Goal: Information Seeking & Learning: Learn about a topic

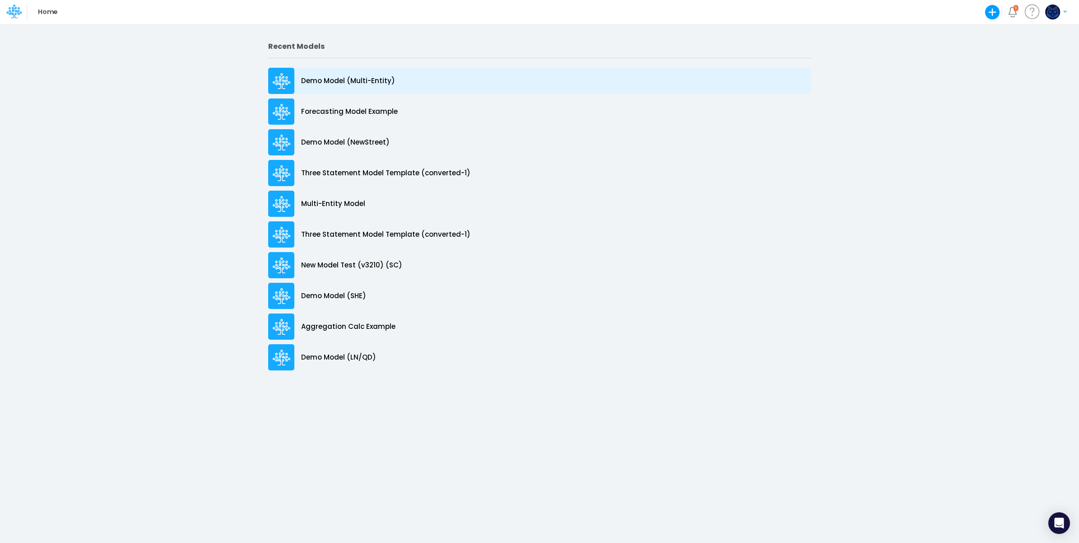
click at [398, 78] on div "Demo Model (Multi-Entity)" at bounding box center [539, 81] width 543 height 26
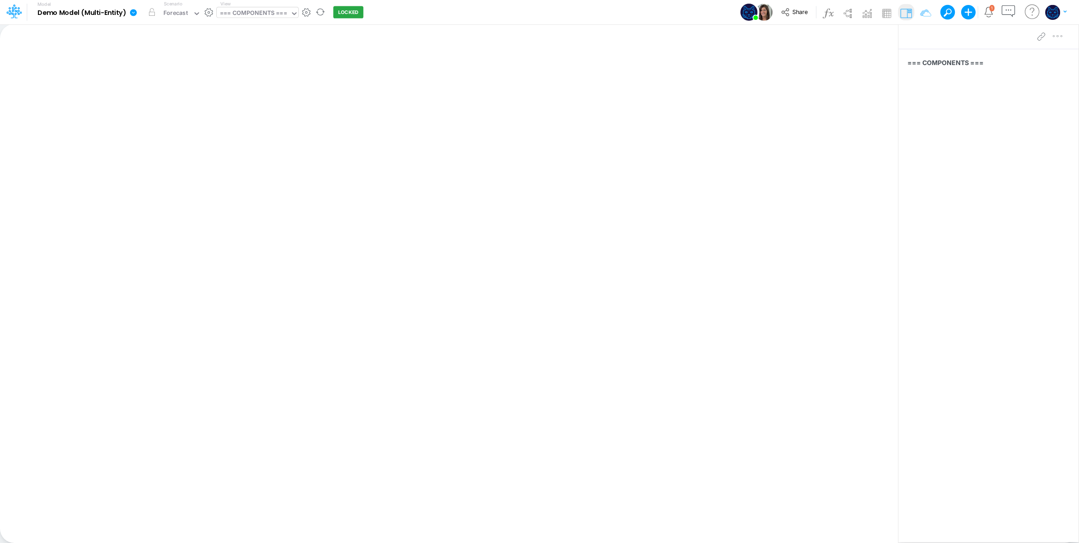
click at [274, 13] on div "=== COMPONENTS ===" at bounding box center [253, 14] width 67 height 10
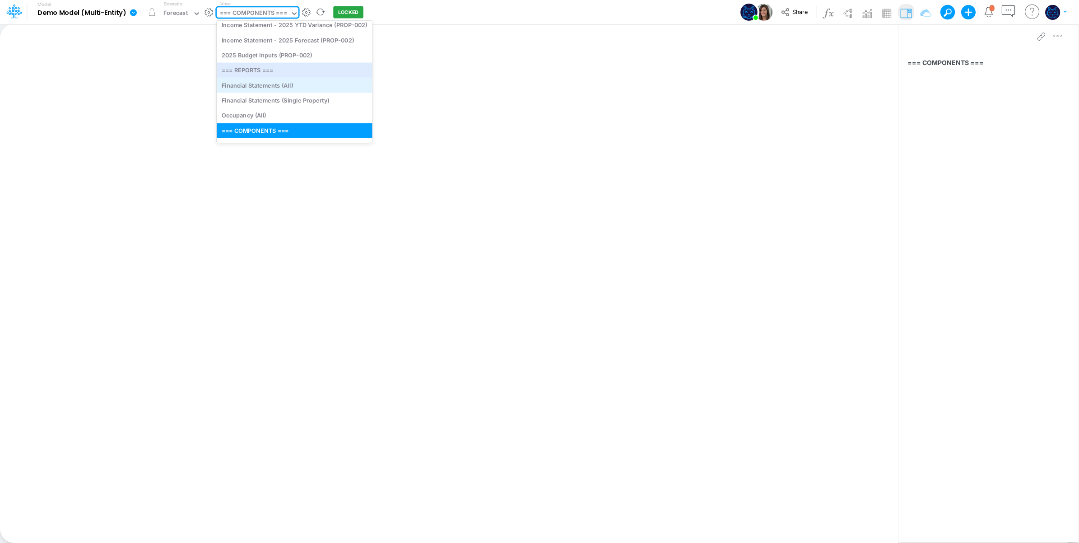
scroll to position [236, 0]
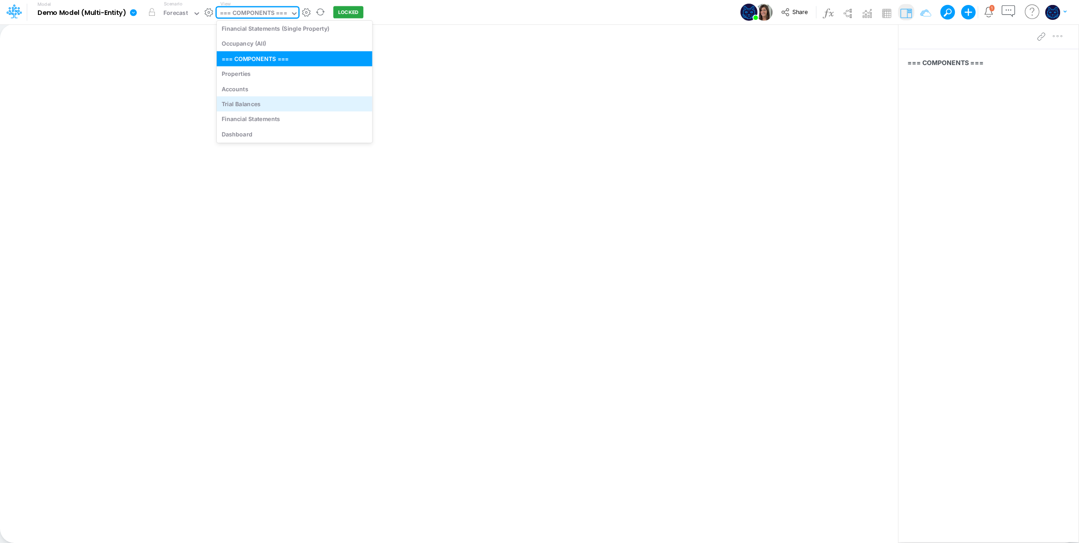
click at [281, 107] on div "Trial Balances" at bounding box center [295, 103] width 156 height 15
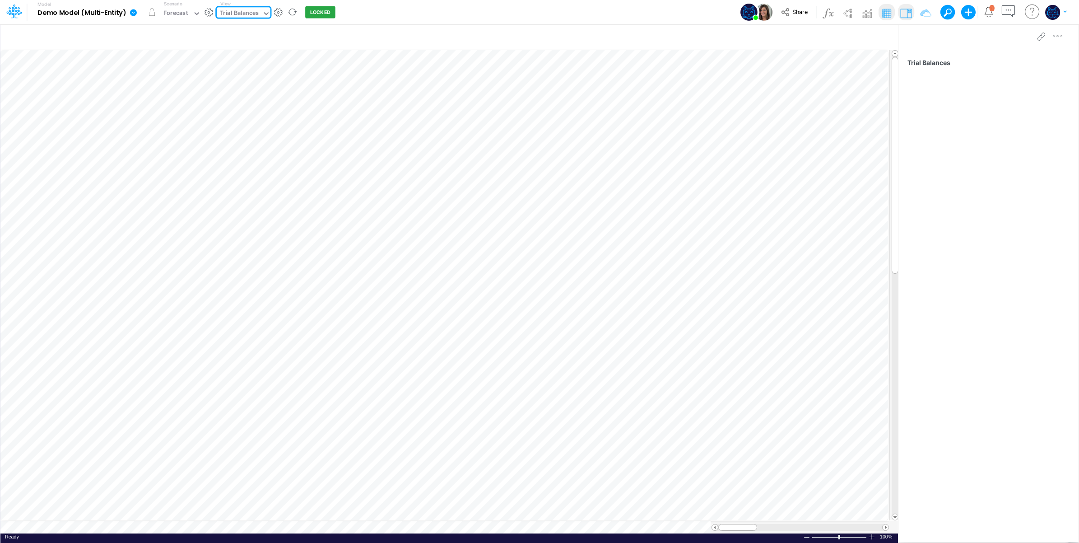
click at [246, 12] on div "Trial Balances" at bounding box center [239, 14] width 39 height 10
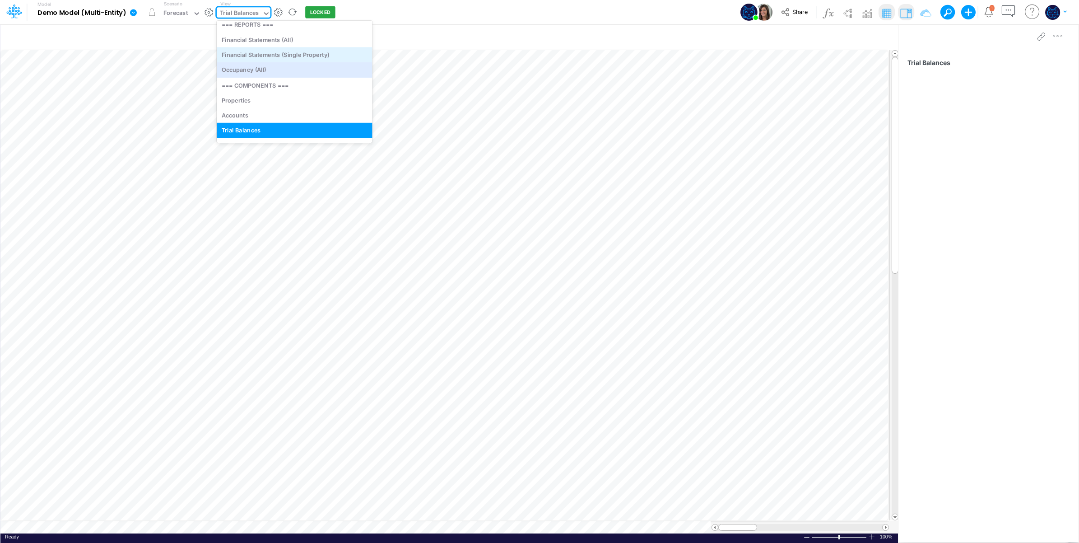
scroll to position [236, 0]
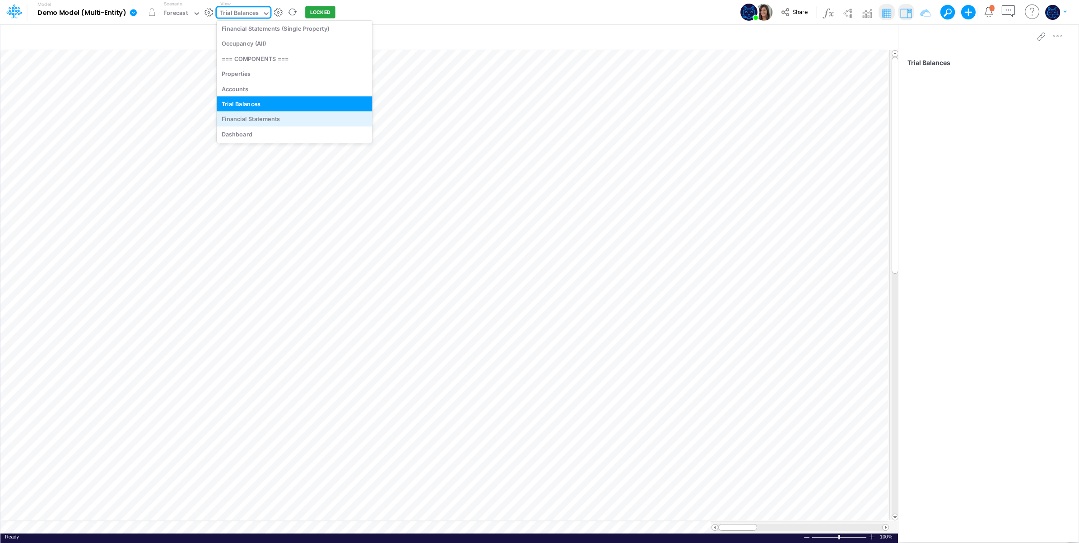
click at [281, 119] on div "Financial Statements" at bounding box center [295, 119] width 156 height 15
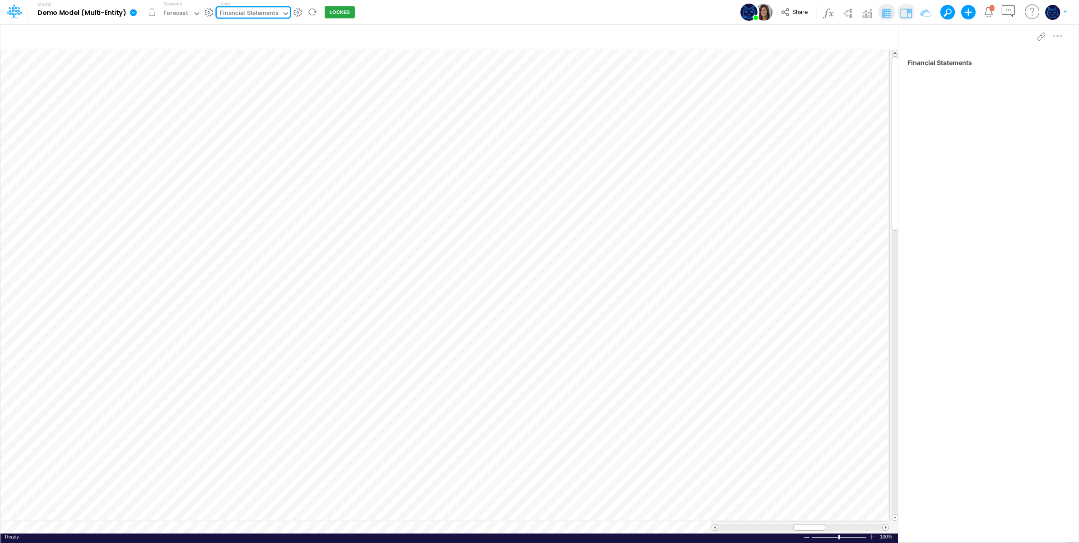
click at [261, 12] on div "Financial Statements" at bounding box center [249, 14] width 59 height 10
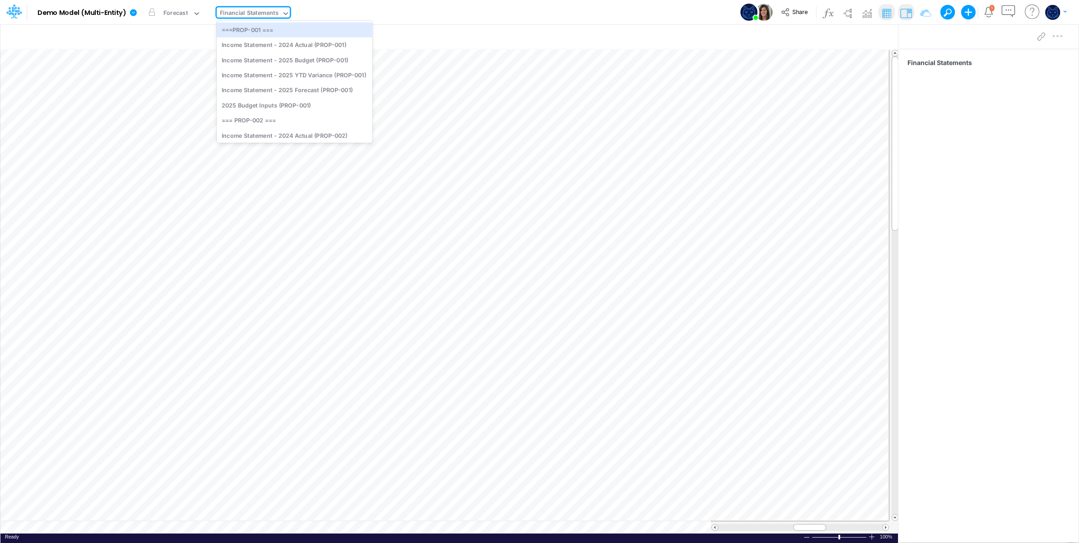
click at [438, 12] on div "Model Demo Model (Multi-Entity) Edit model settings Duplicate Import QuickBooks…" at bounding box center [539, 12] width 971 height 24
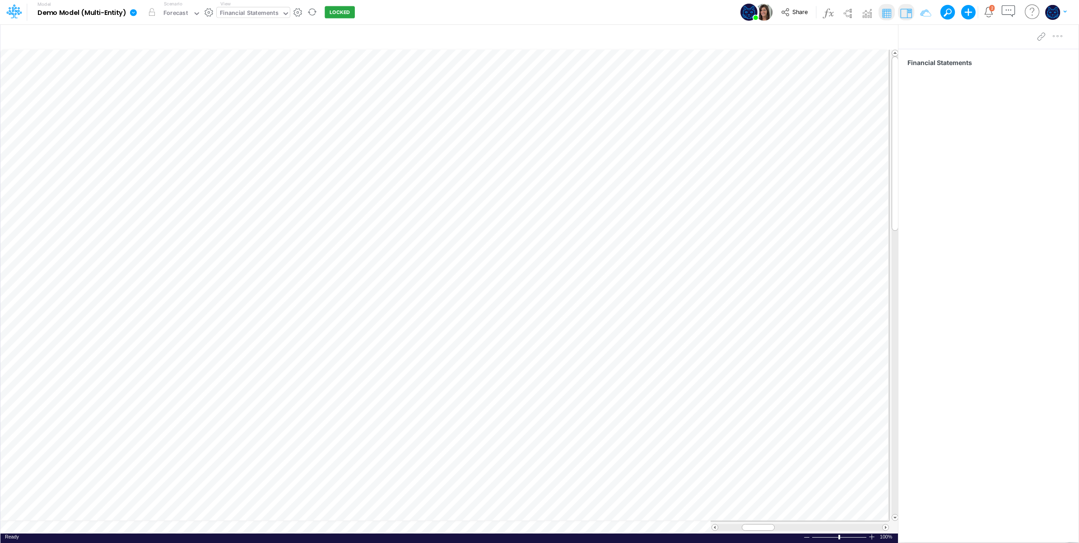
click at [244, 10] on div "Financial Statements" at bounding box center [249, 14] width 59 height 10
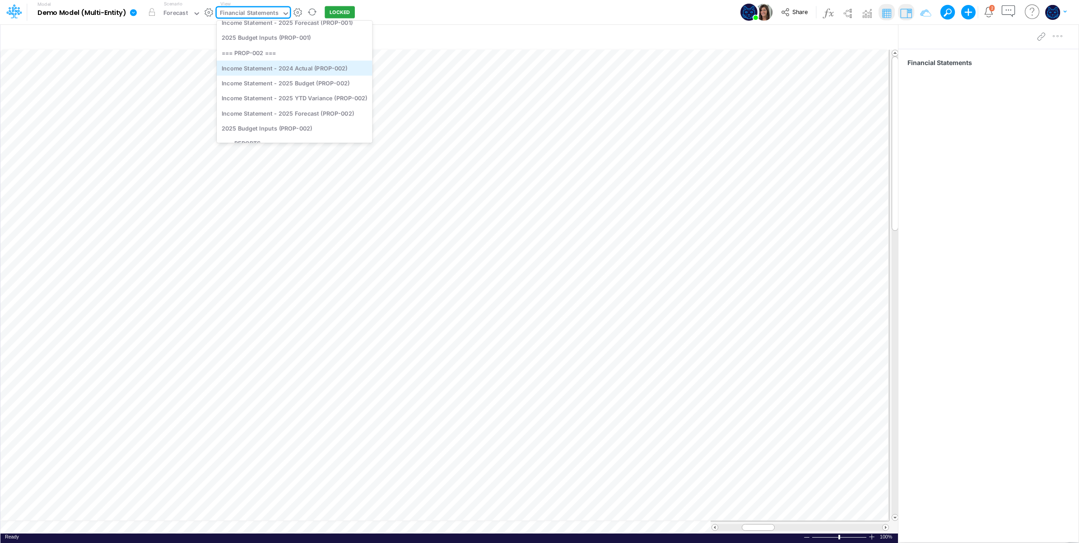
scroll to position [150, 0]
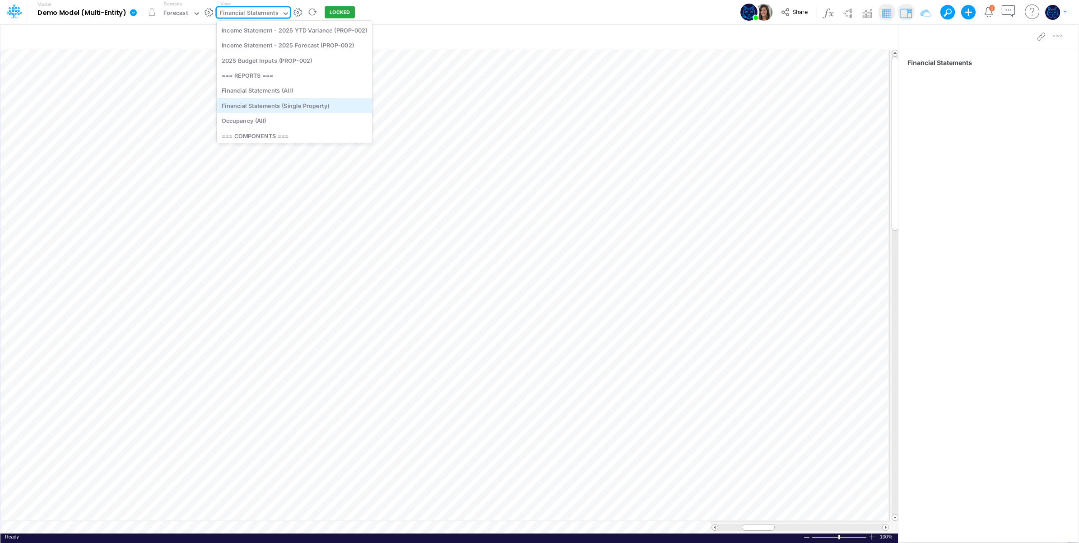
click at [326, 104] on div "Financial Statements (Single Property)" at bounding box center [295, 105] width 156 height 15
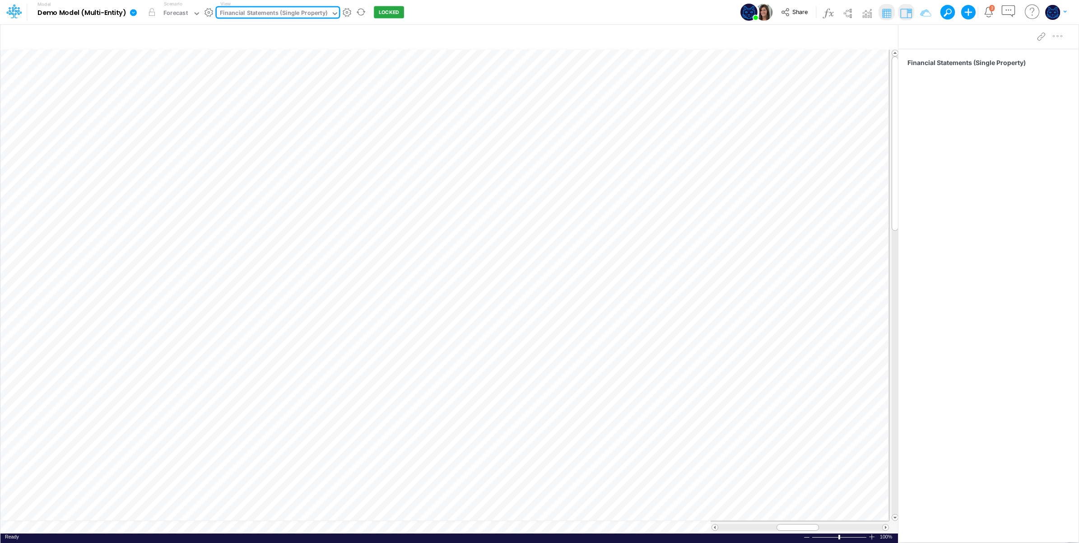
click at [279, 14] on div "Financial Statements (Single Property)" at bounding box center [273, 14] width 107 height 10
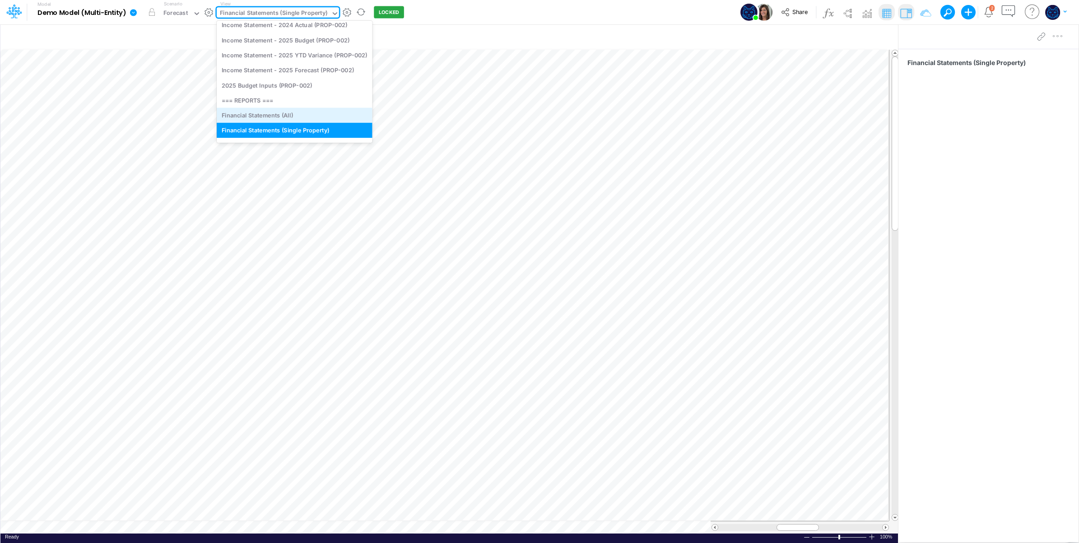
click at [272, 112] on div "Financial Statements (All)" at bounding box center [295, 115] width 156 height 15
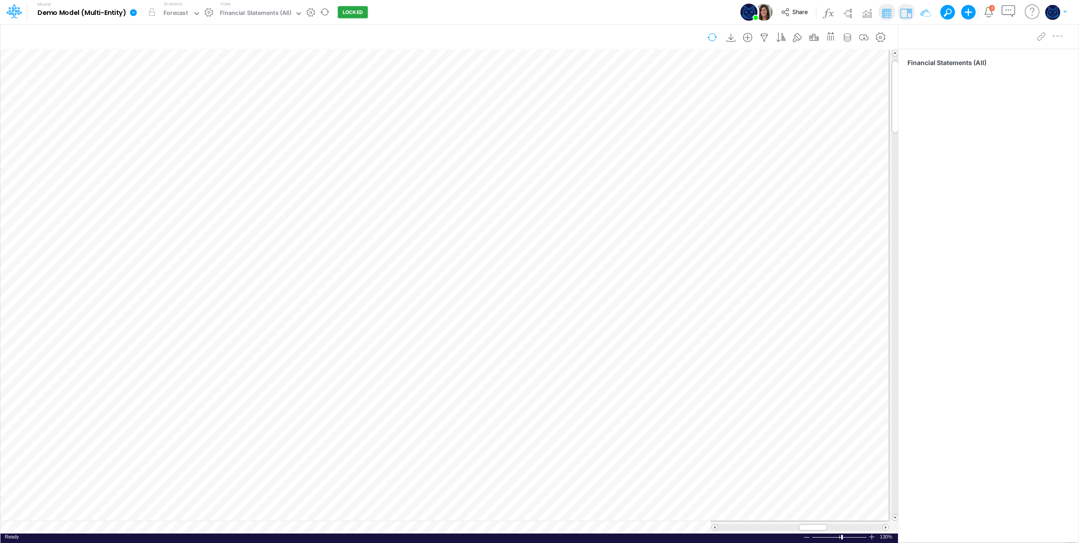
click at [702, 37] on button "button" at bounding box center [712, 37] width 21 height 16
click at [265, 6] on div "View Financial Statements (All)" at bounding box center [260, 11] width 86 height 23
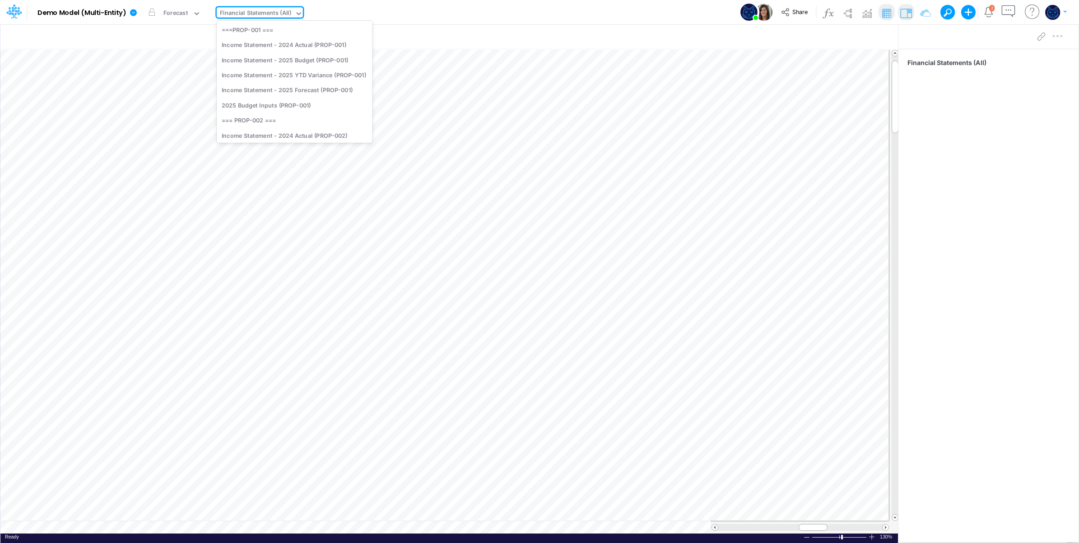
click at [265, 14] on div "Financial Statements (All)" at bounding box center [255, 14] width 71 height 10
click at [319, 46] on div "Income Statement - 2024 Actual (PROP-001)" at bounding box center [295, 44] width 156 height 15
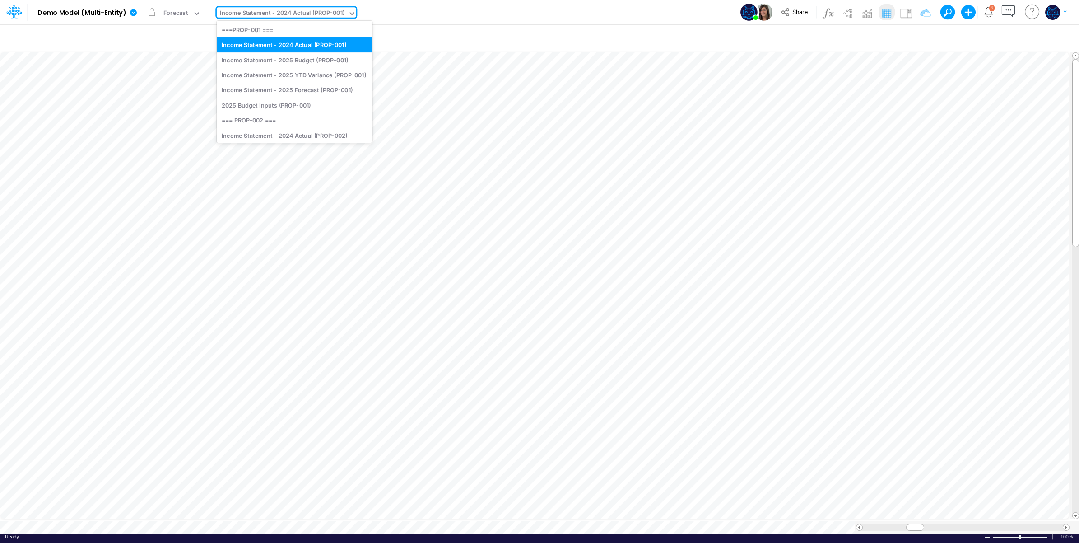
click at [316, 9] on div "Income Statement - 2024 Actual (PROP-001)" at bounding box center [282, 14] width 125 height 10
click at [314, 61] on div "Income Statement - 2025 Budget (PROP-001)" at bounding box center [295, 59] width 156 height 15
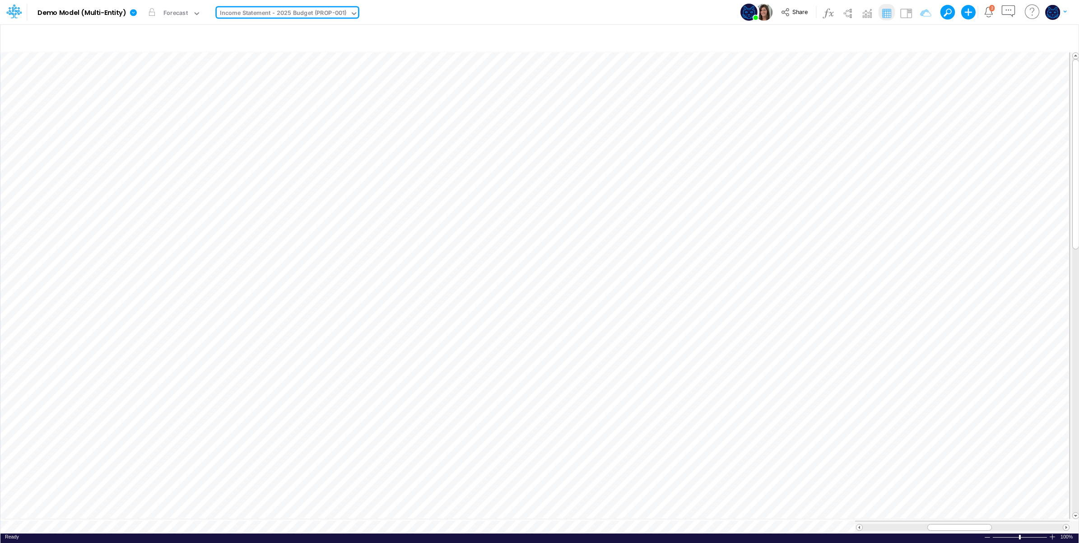
click at [308, 10] on div "Income Statement - 2025 Budget (PROP-001)" at bounding box center [283, 14] width 127 height 10
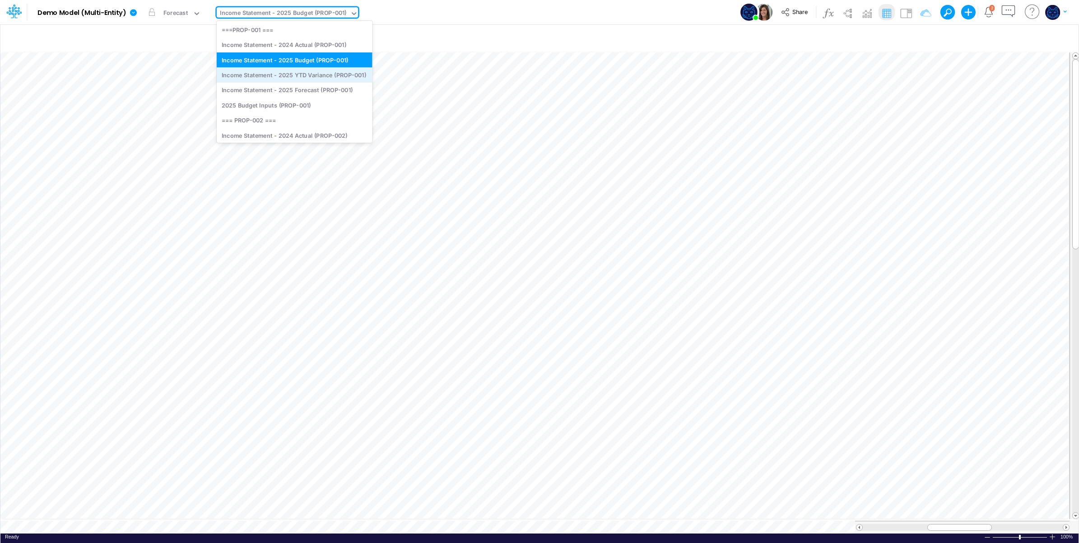
click at [312, 73] on div "Income Statement - 2025 YTD Variance (PROP-001)" at bounding box center [295, 74] width 156 height 15
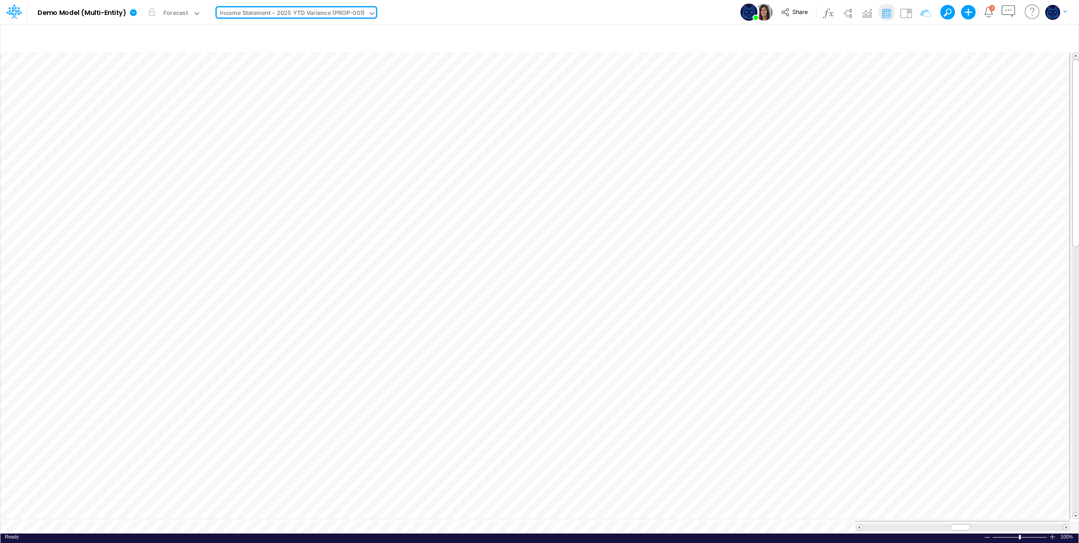
click at [326, 13] on div "Income Statement - 2025 YTD Variance (PROP-001)" at bounding box center [292, 14] width 144 height 10
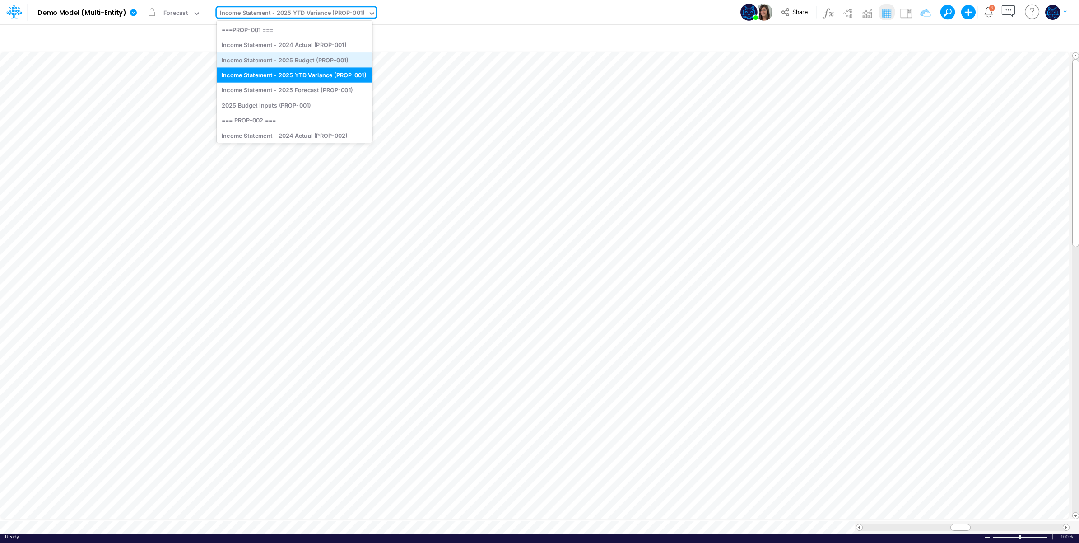
click at [312, 61] on div "Income Statement - 2025 Budget (PROP-001)" at bounding box center [295, 59] width 156 height 15
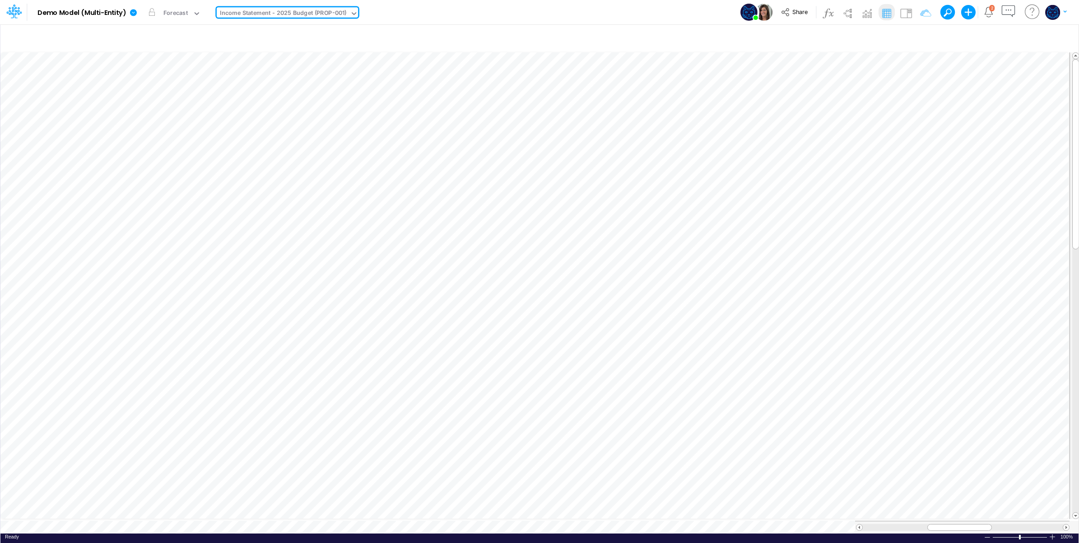
click at [335, 10] on div "Income Statement - 2025 Budget (PROP-001)" at bounding box center [283, 14] width 127 height 10
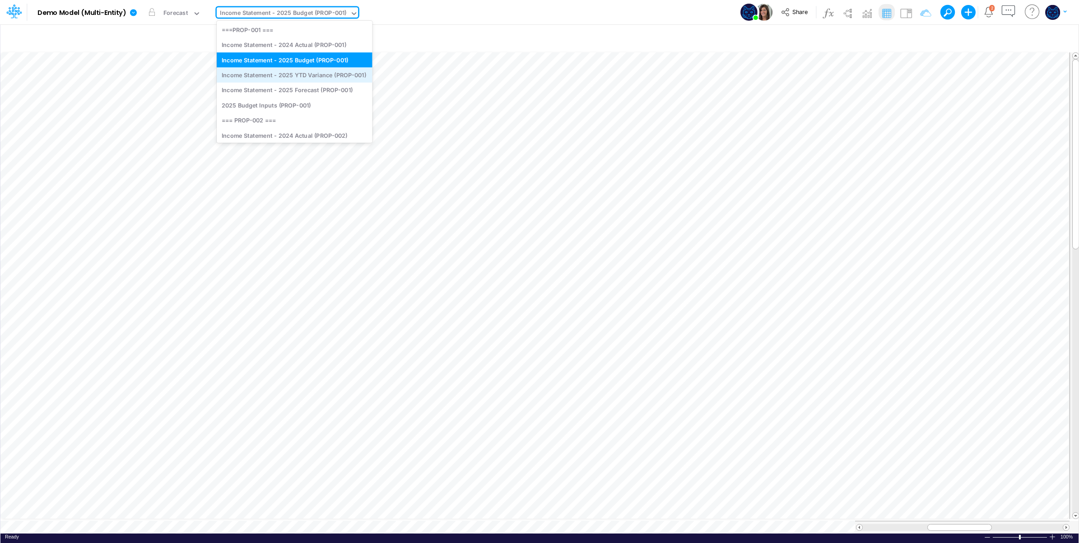
click at [333, 79] on div "Income Statement - 2025 YTD Variance (PROP-001)" at bounding box center [295, 74] width 156 height 15
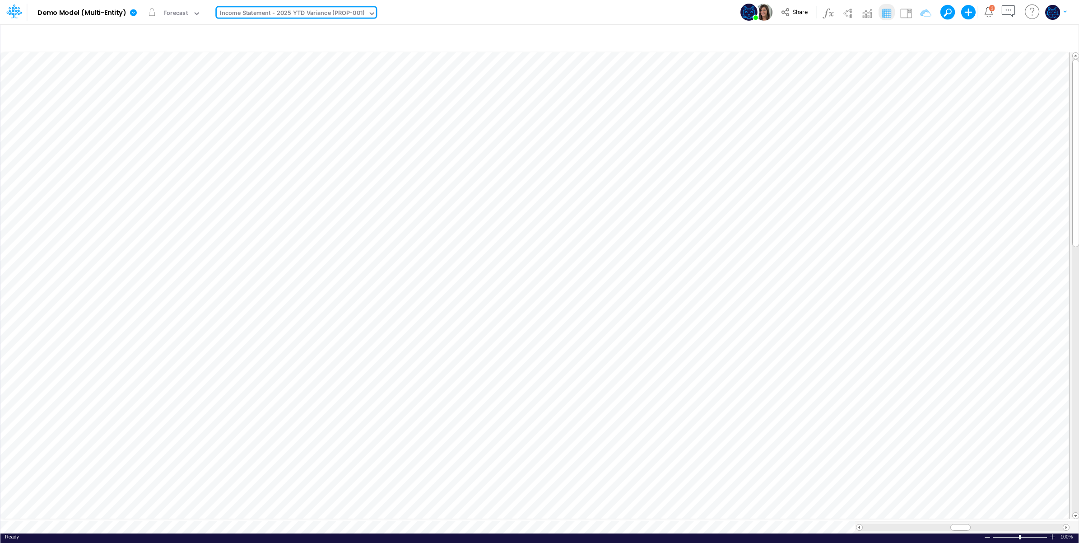
click at [332, 14] on div "Income Statement - 2025 YTD Variance (PROP-001)" at bounding box center [292, 14] width 144 height 10
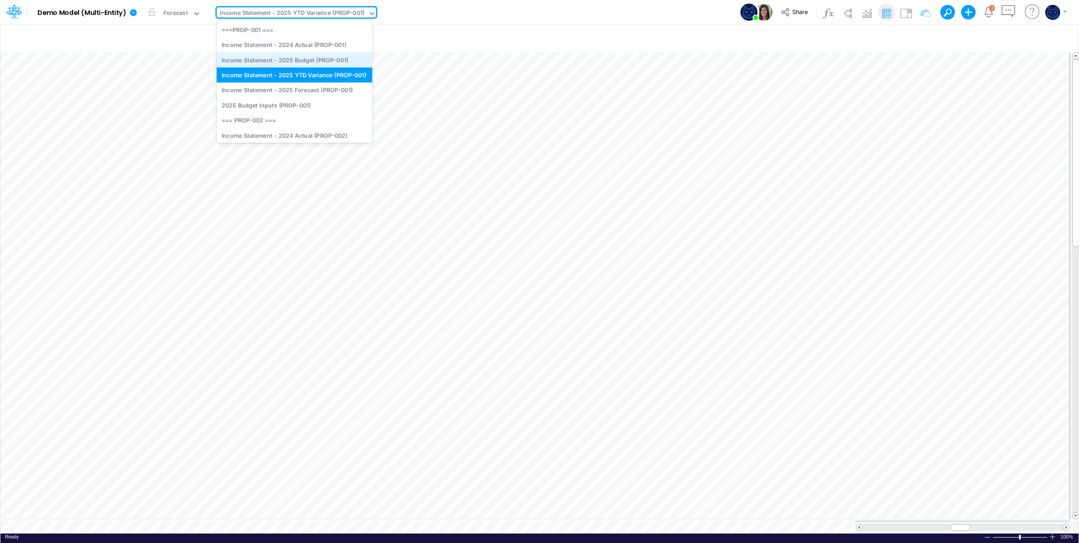
click at [339, 59] on div "Income Statement - 2025 Budget (PROP-001)" at bounding box center [295, 59] width 156 height 15
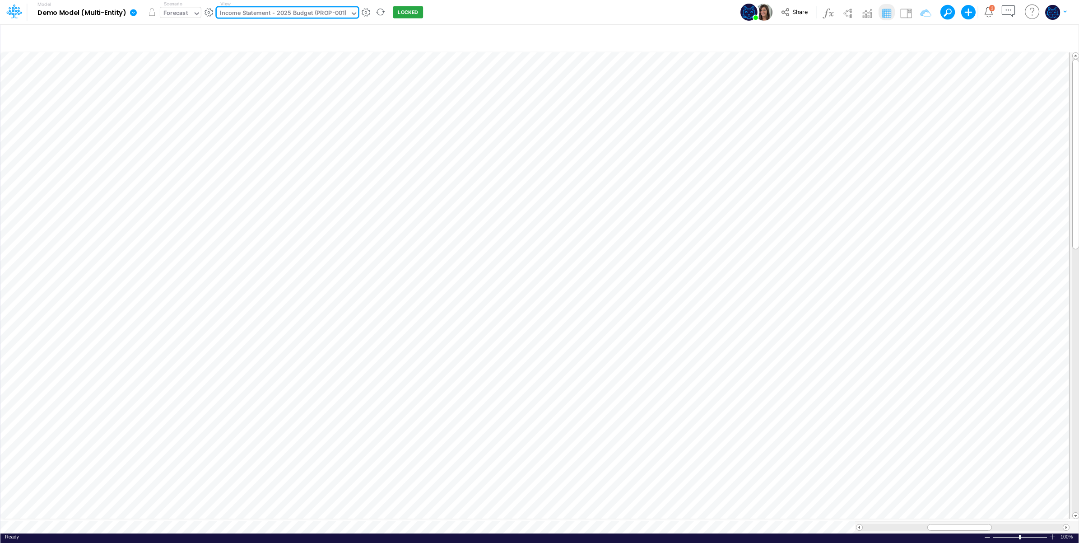
click at [184, 15] on div "Forecast" at bounding box center [175, 14] width 24 height 10
click at [185, 12] on div "Forecast" at bounding box center [175, 14] width 24 height 10
click at [285, 12] on div "Income Statement - 2025 Budget (PROP-001)" at bounding box center [283, 14] width 127 height 10
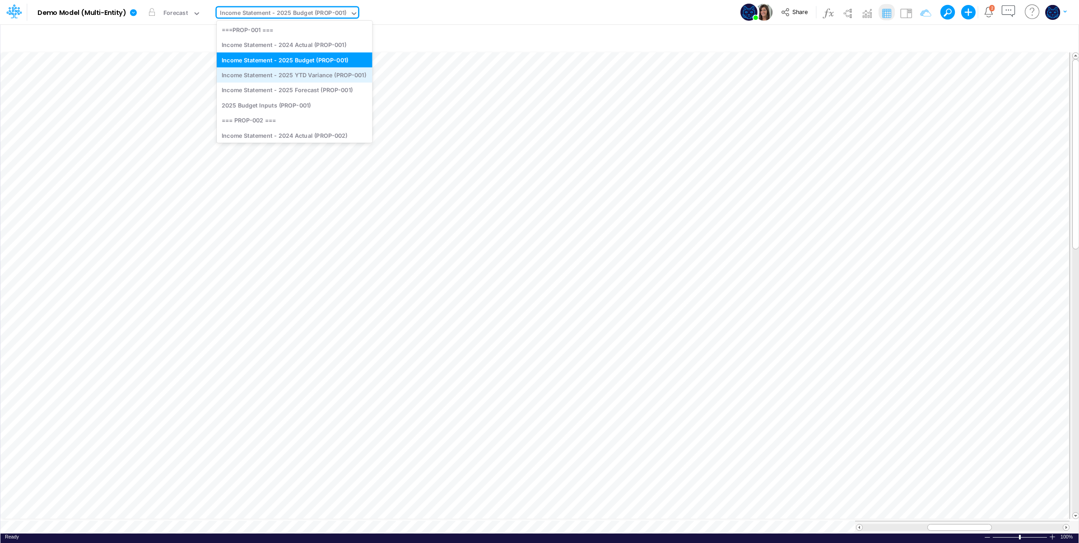
click at [298, 76] on div "Income Statement - 2025 YTD Variance (PROP-001)" at bounding box center [295, 74] width 156 height 15
click at [290, 14] on div "Income Statement - 2025 YTD Variance (PROP-001)" at bounding box center [292, 14] width 144 height 10
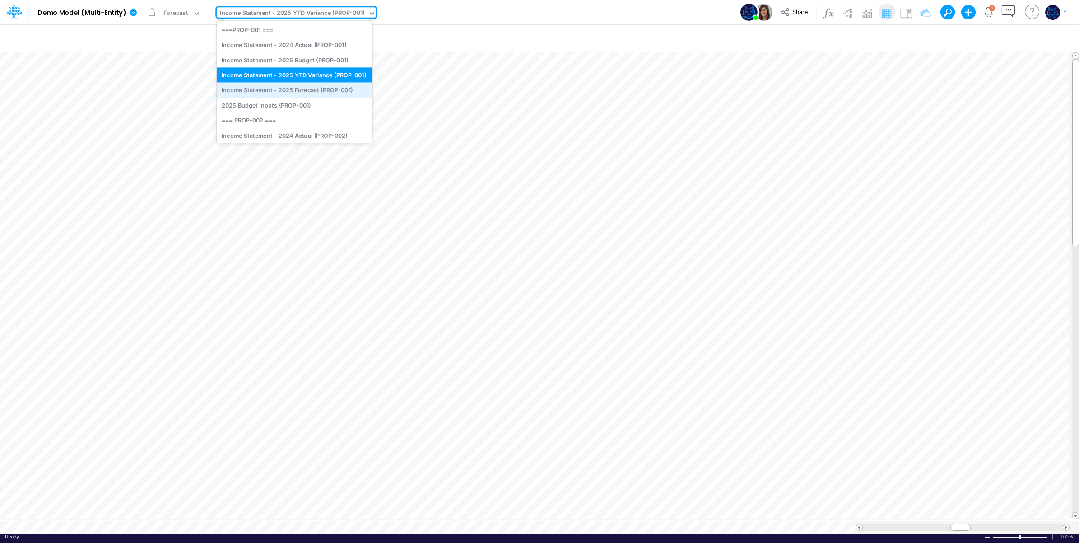
click at [317, 92] on div "Income Statement - 2025 Forecast (PROP-001)" at bounding box center [295, 90] width 156 height 15
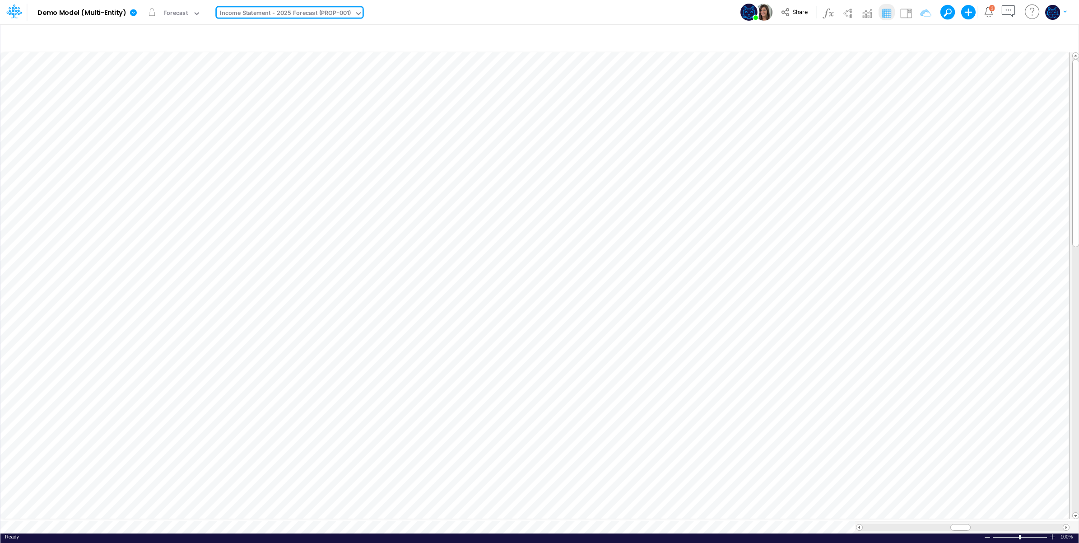
click at [312, 14] on div "Income Statement - 2025 Forecast (PROP-001)" at bounding box center [285, 14] width 131 height 10
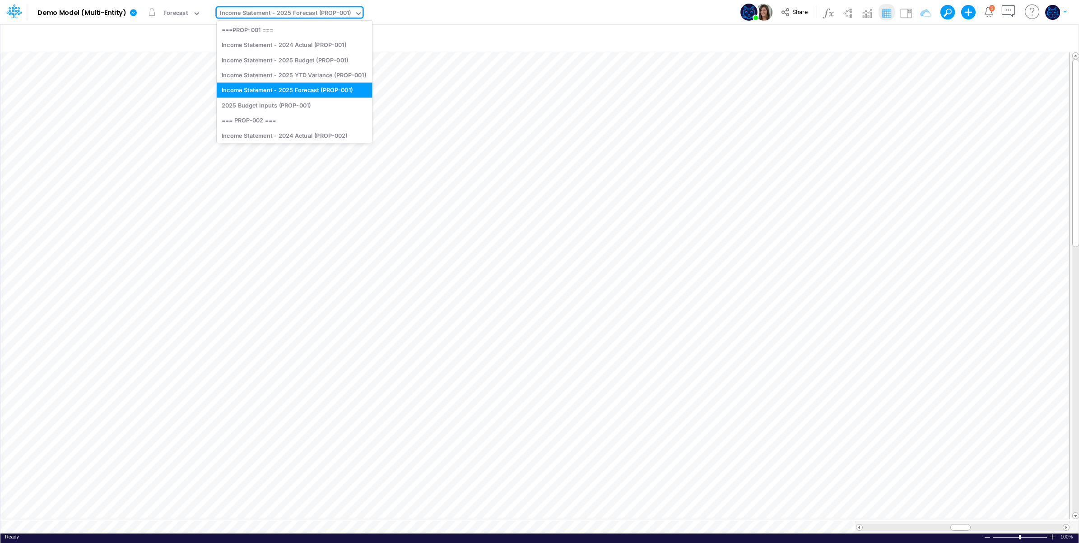
click at [474, 14] on div "Model Demo Model (Multi-Entity) Edit model settings Duplicate Import QuickBooks…" at bounding box center [539, 12] width 971 height 24
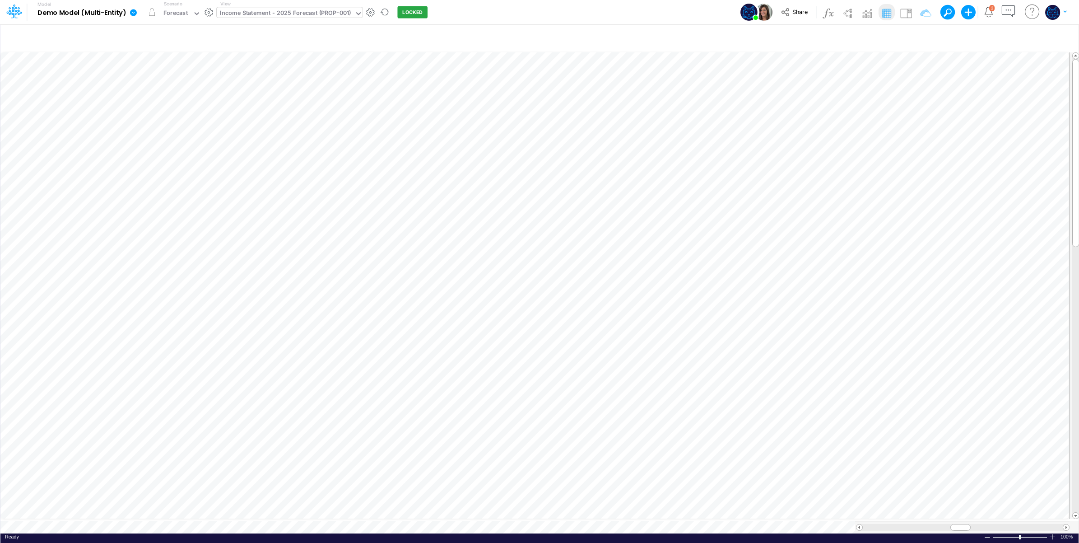
click at [347, 10] on div "Income Statement - 2025 Forecast (PROP-001)" at bounding box center [285, 14] width 131 height 10
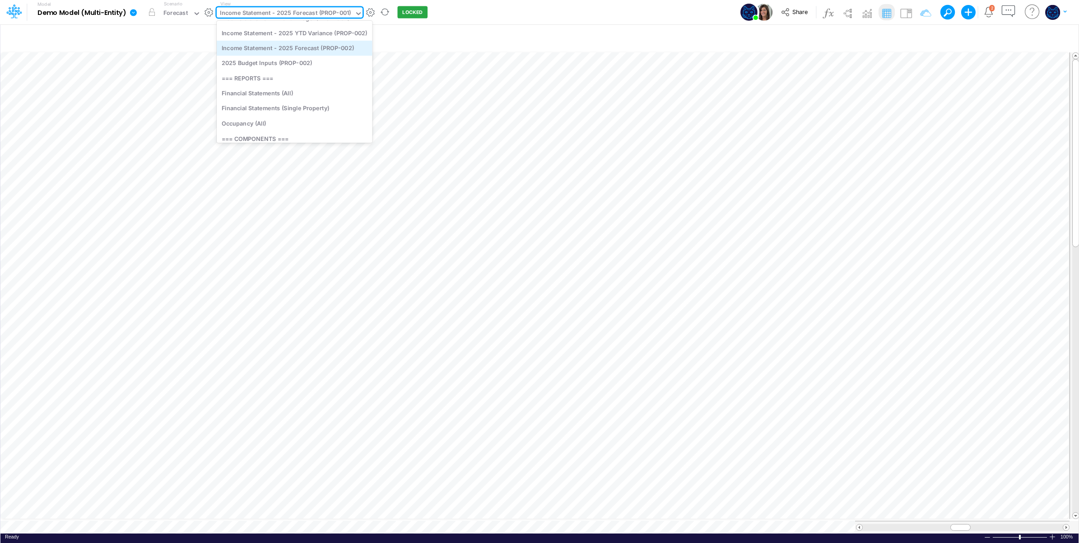
scroll to position [150, 0]
click at [303, 90] on div "Financial Statements (All)" at bounding box center [295, 90] width 156 height 15
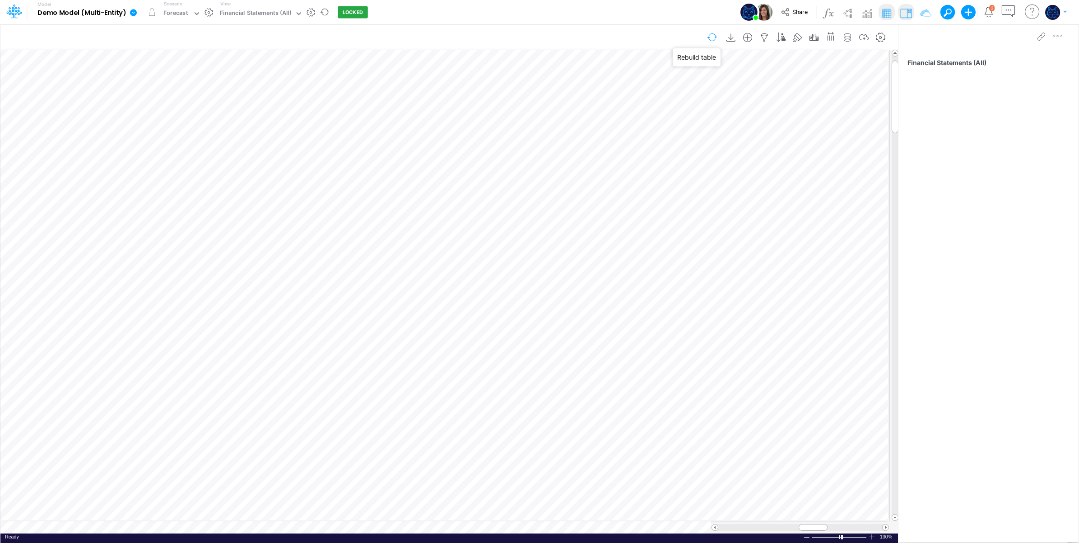
click at [709, 35] on button "button" at bounding box center [712, 37] width 21 height 16
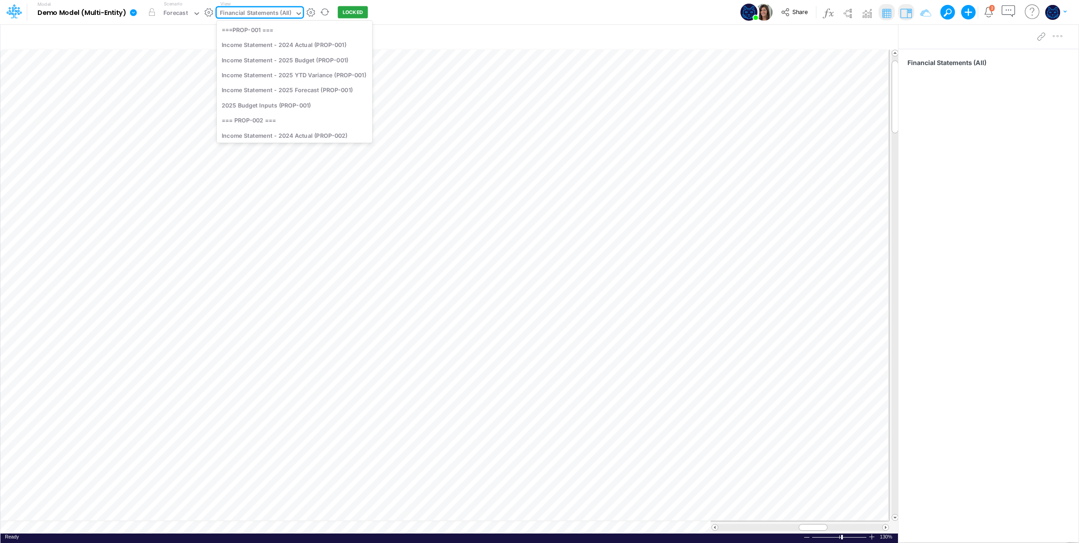
click at [268, 15] on div "Financial Statements (All)" at bounding box center [255, 14] width 71 height 10
click at [319, 45] on div "Income Statement - 2024 Actual (PROP-001)" at bounding box center [295, 44] width 156 height 15
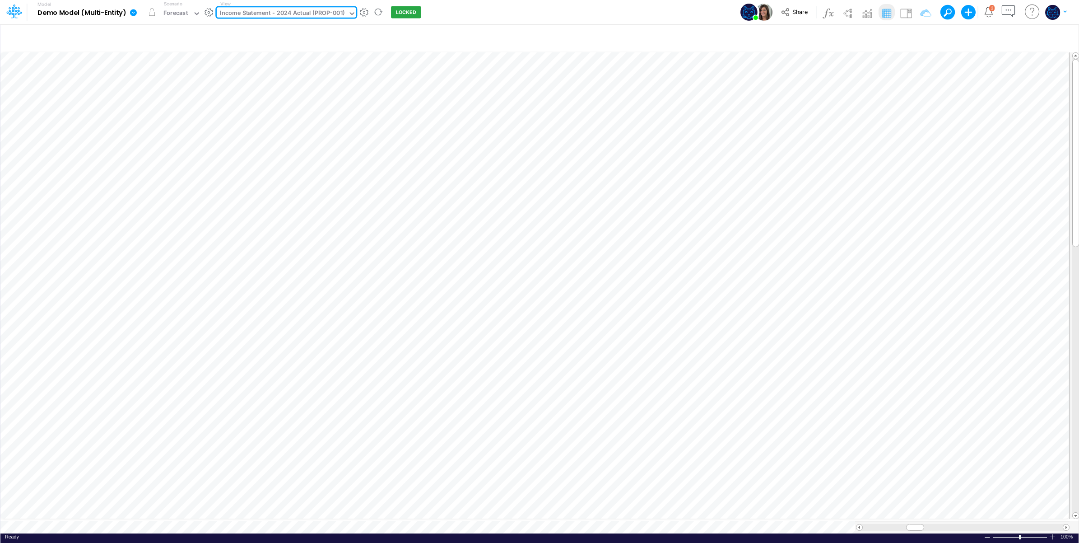
click at [307, 15] on div "Income Statement - 2024 Actual (PROP-001)" at bounding box center [282, 14] width 125 height 10
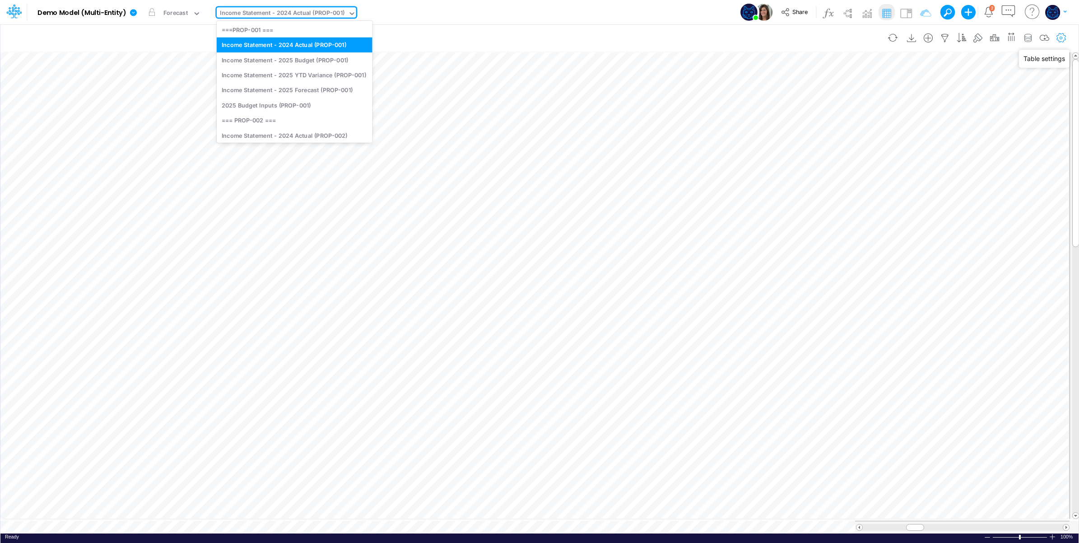
click at [1064, 35] on icon "button" at bounding box center [1062, 37] width 14 height 9
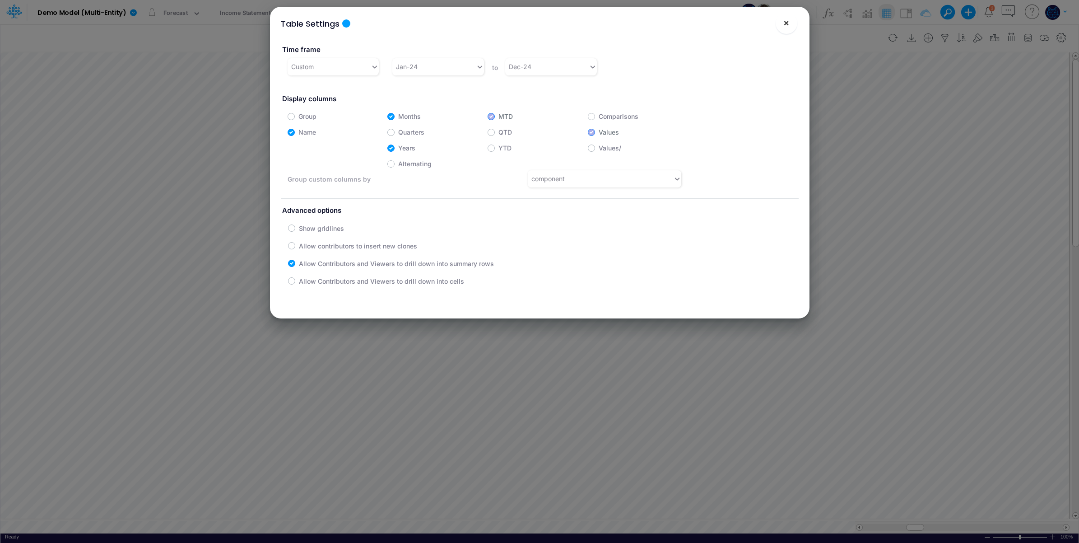
drag, startPoint x: 782, startPoint y: 26, endPoint x: 605, endPoint y: 28, distance: 177.0
click at [783, 26] on span "×" at bounding box center [786, 22] width 6 height 11
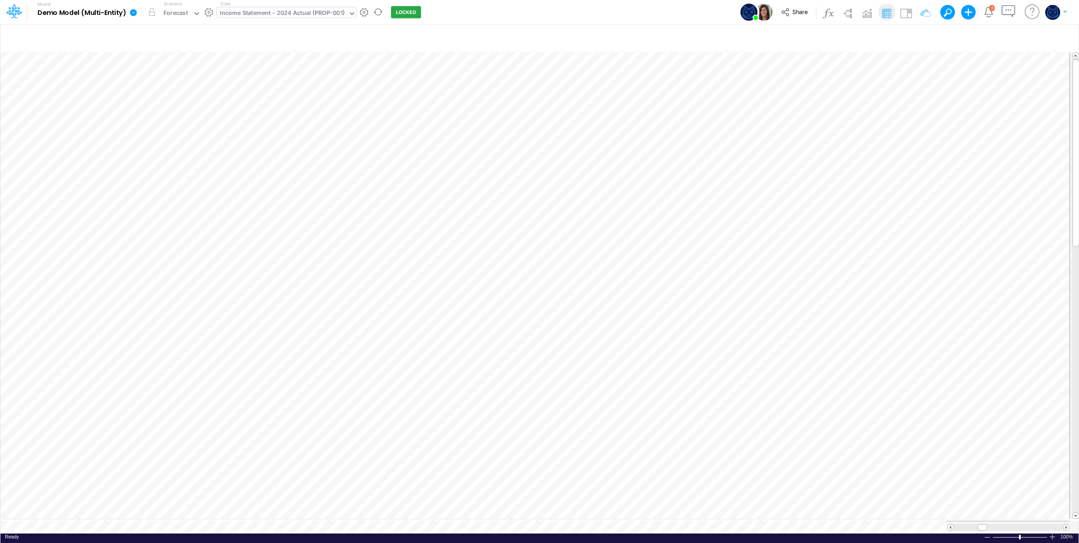
click at [300, 10] on div "Income Statement - 2024 Actual (PROP-001)" at bounding box center [282, 14] width 125 height 10
click at [519, 8] on div "Model Demo Model (Multi-Entity) Edit model settings Duplicate Import QuickBooks…" at bounding box center [539, 12] width 971 height 24
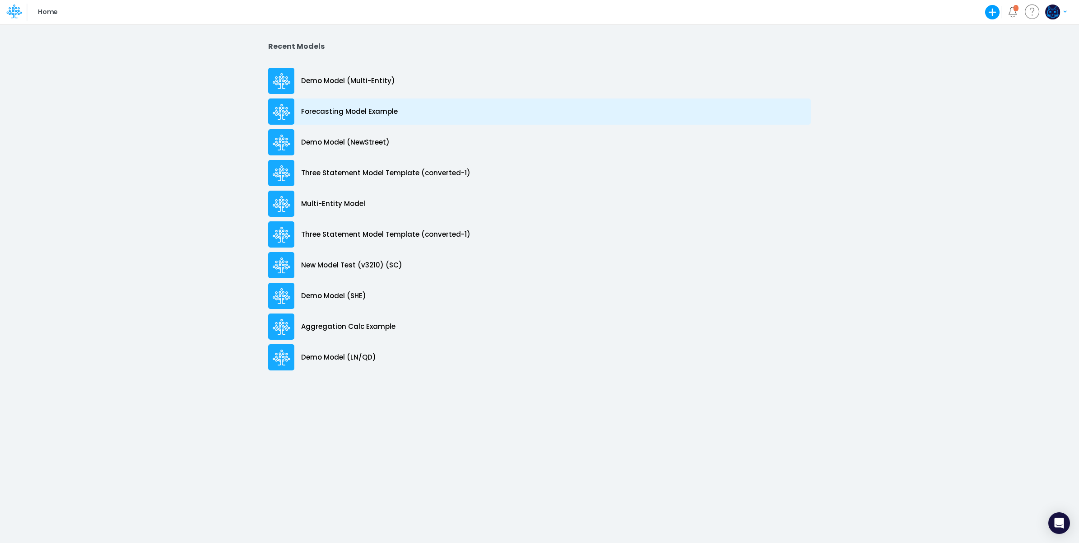
click at [388, 109] on p "Forecasting Model Example" at bounding box center [349, 112] width 97 height 10
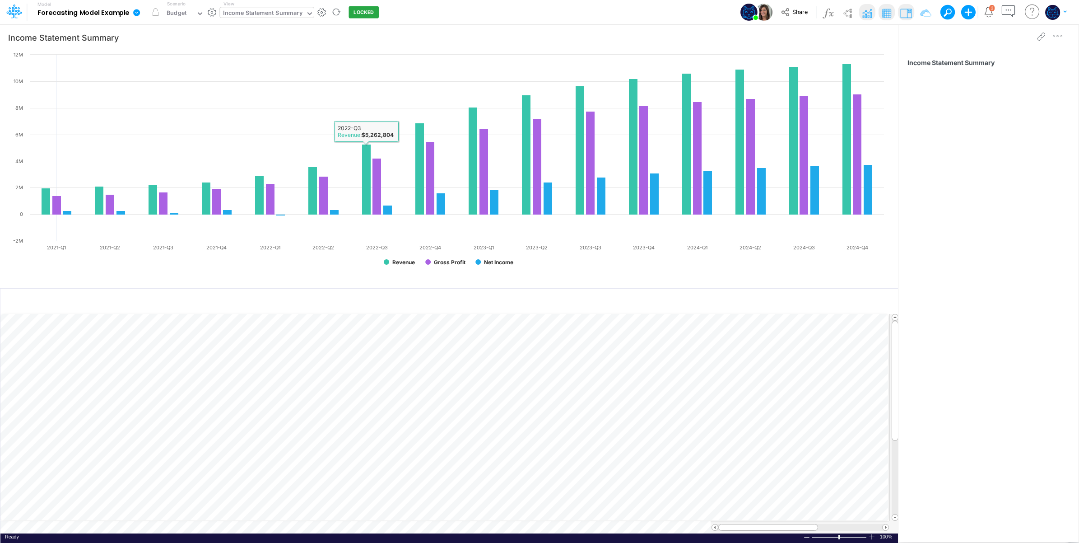
click at [288, 19] on div "Income Statement Summary" at bounding box center [263, 14] width 86 height 14
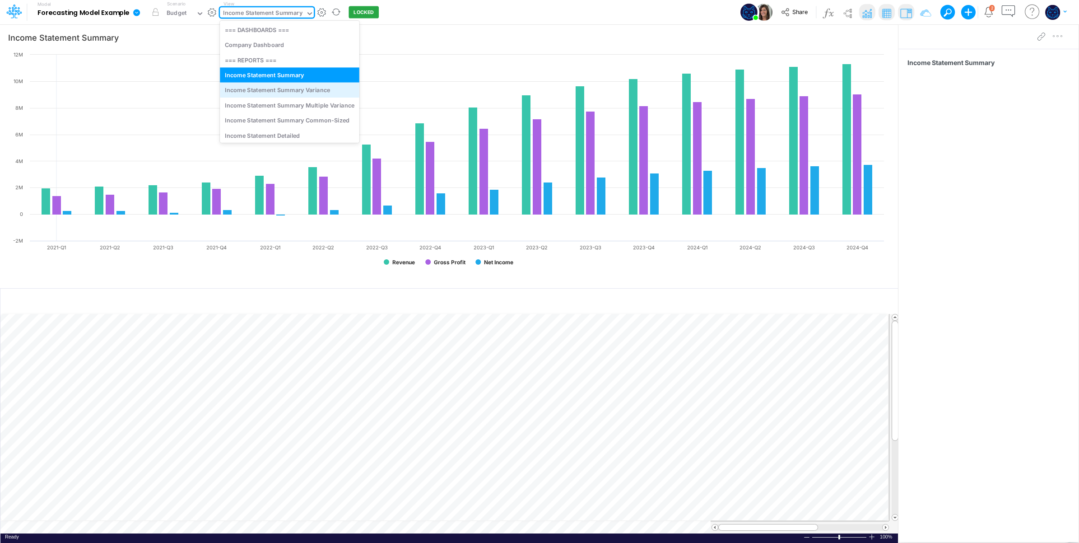
click at [285, 88] on div "Income Statement Summary Variance" at bounding box center [290, 90] width 140 height 15
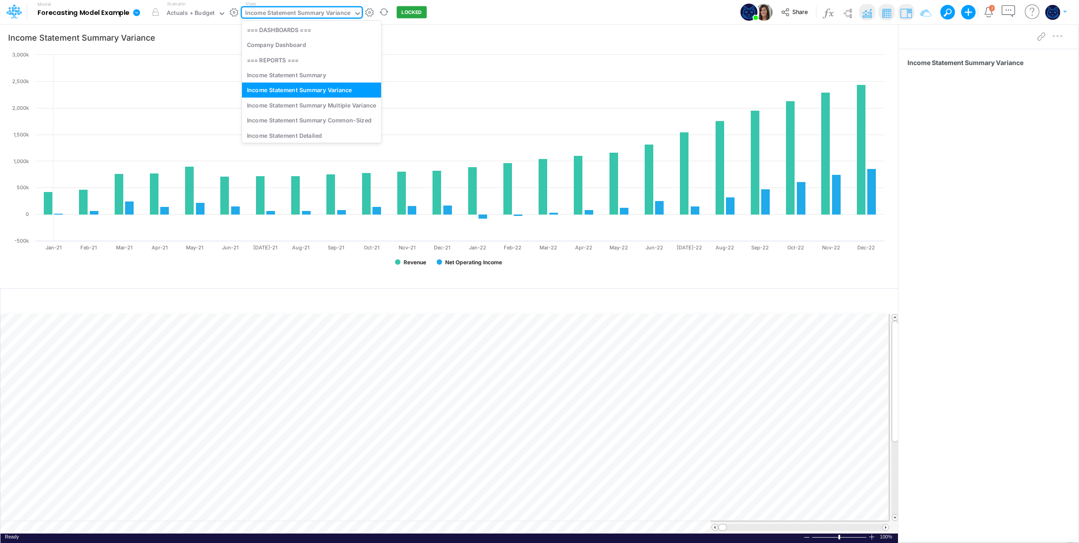
click at [277, 12] on div "Income Statement Summary Variance" at bounding box center [297, 14] width 105 height 10
click at [289, 104] on div "Income Statement Summary Multiple Variance" at bounding box center [312, 105] width 140 height 15
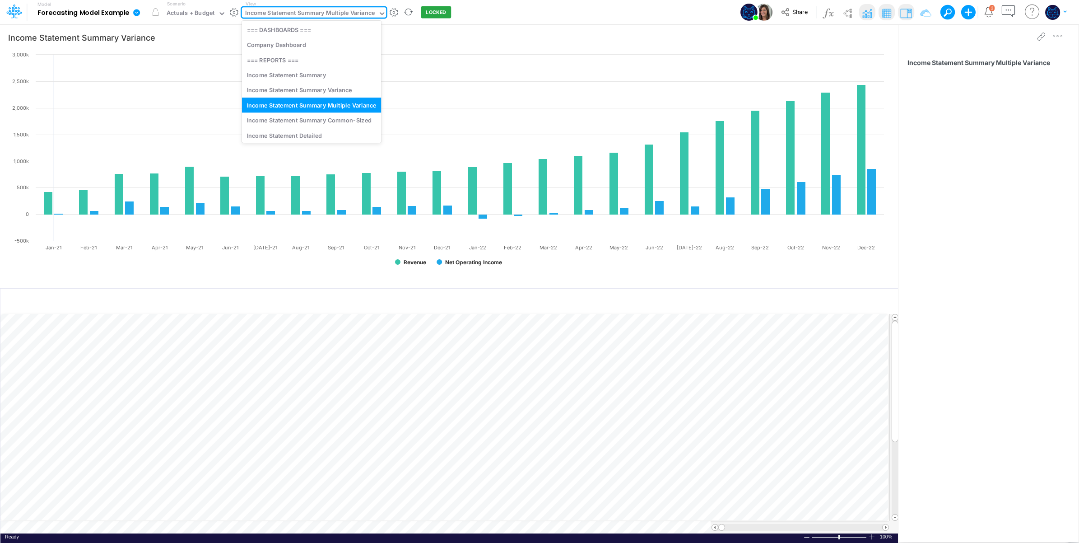
click at [307, 10] on div "Income Statement Summary Multiple Variance" at bounding box center [310, 14] width 130 height 10
click at [310, 123] on div "Income Statement Summary Common-Sized" at bounding box center [312, 120] width 140 height 15
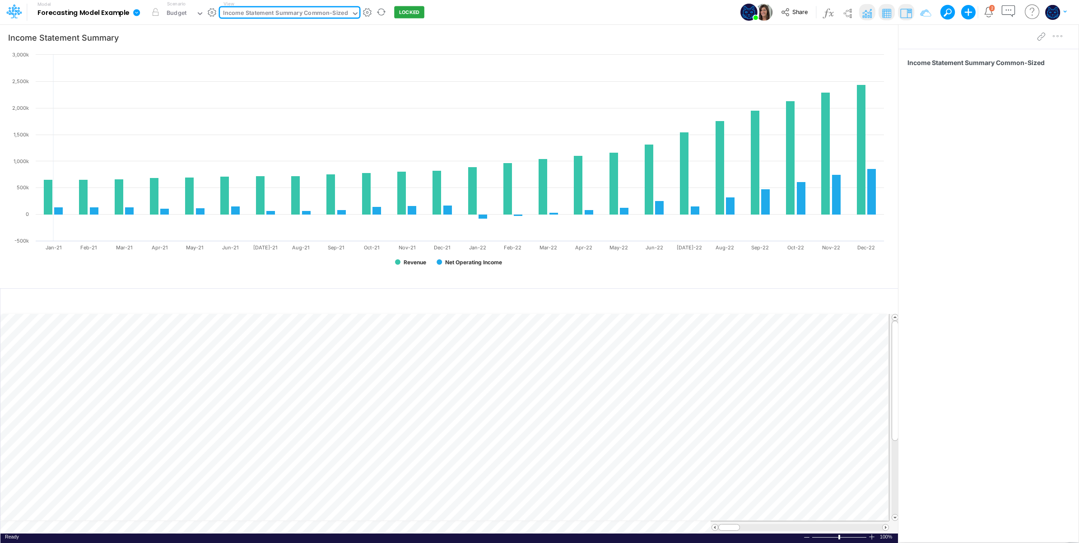
click at [308, 9] on div "Income Statement Summary Common-Sized" at bounding box center [285, 14] width 125 height 10
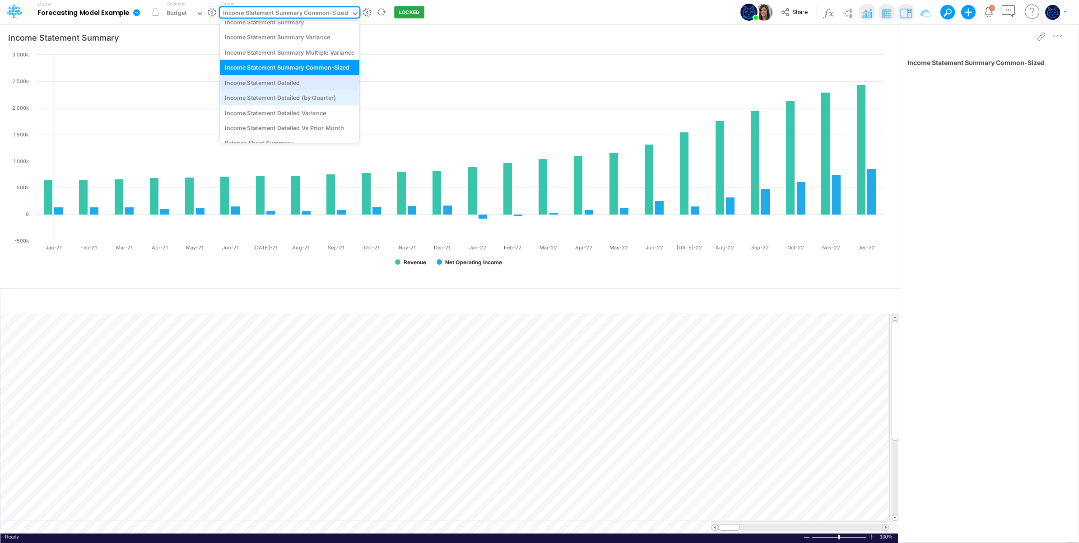
scroll to position [75, 0]
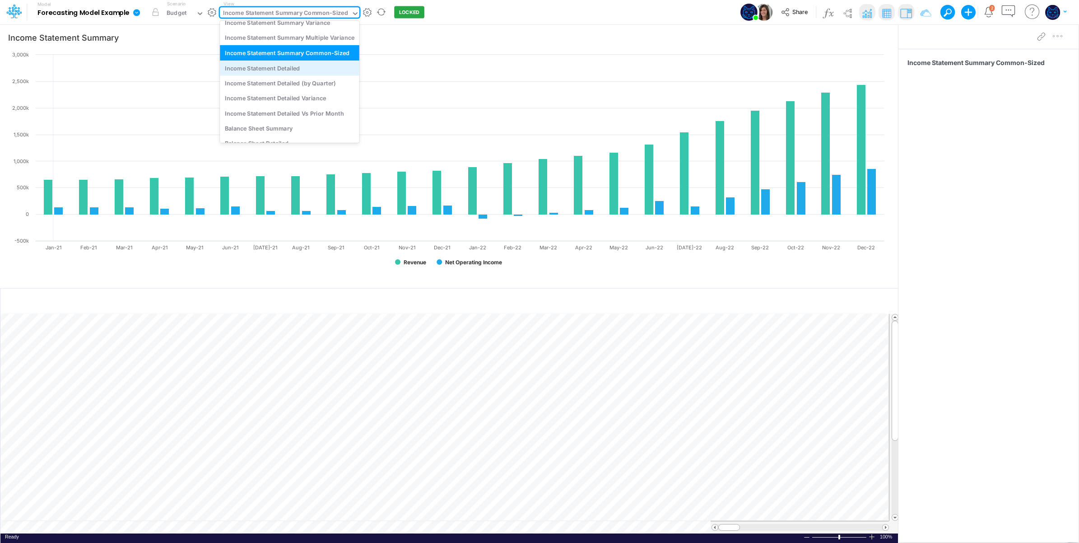
click at [306, 66] on div "Income Statement Detailed" at bounding box center [290, 67] width 140 height 15
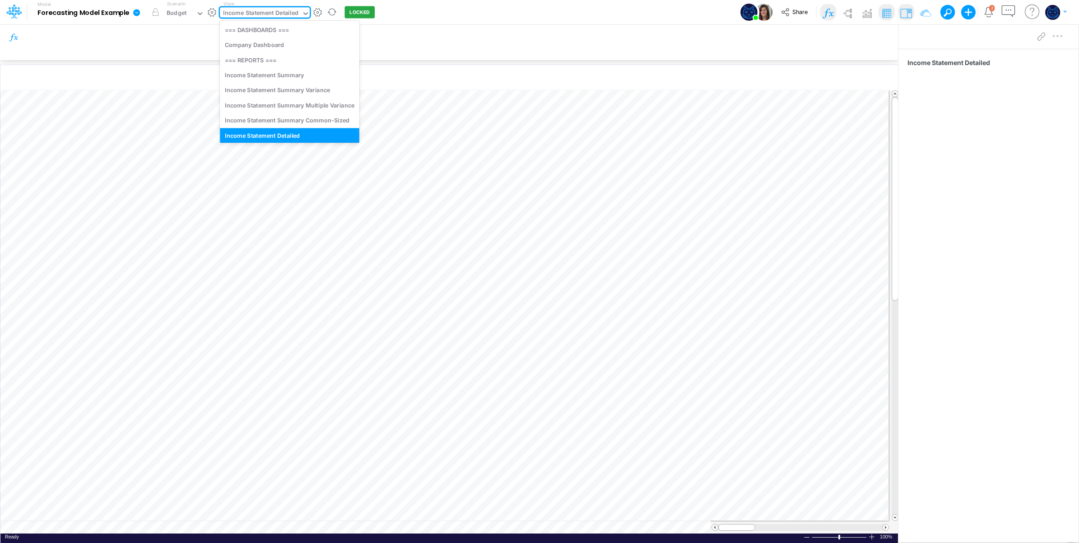
click at [270, 9] on div "Income Statement Detailed" at bounding box center [260, 14] width 75 height 10
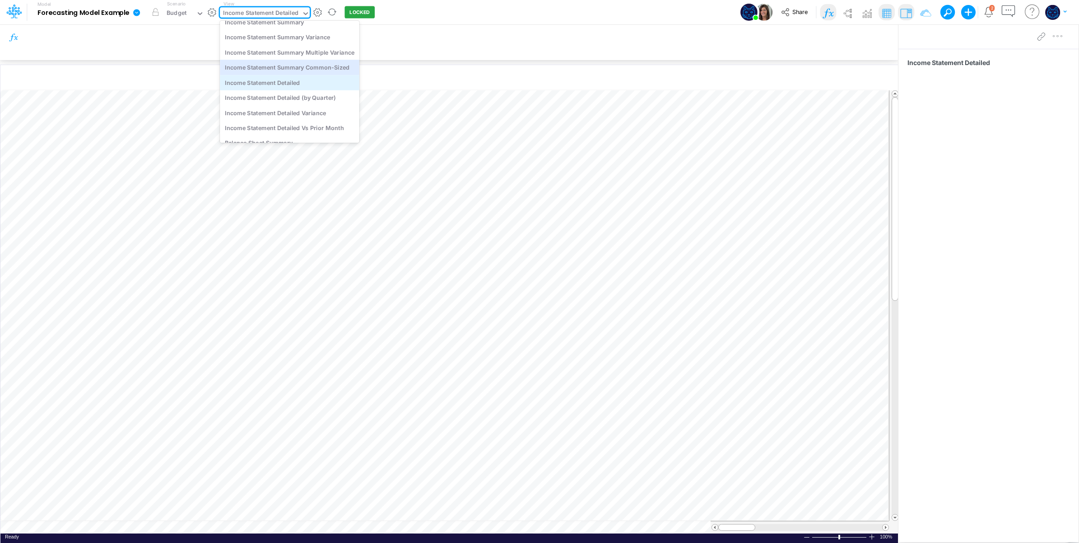
scroll to position [81, 0]
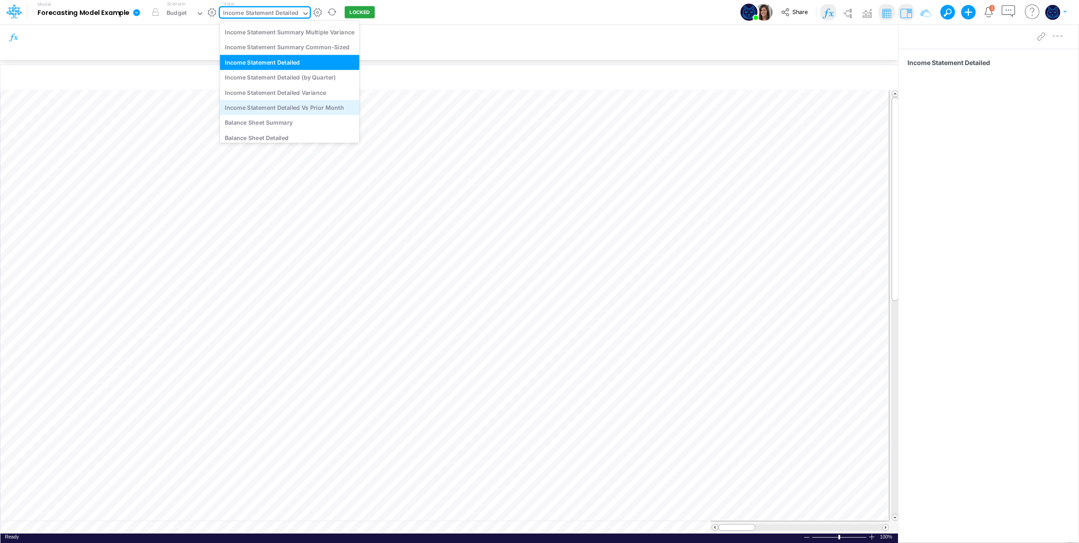
click at [283, 107] on div "Income Statement Detailed Vs Prior Month" at bounding box center [290, 107] width 140 height 15
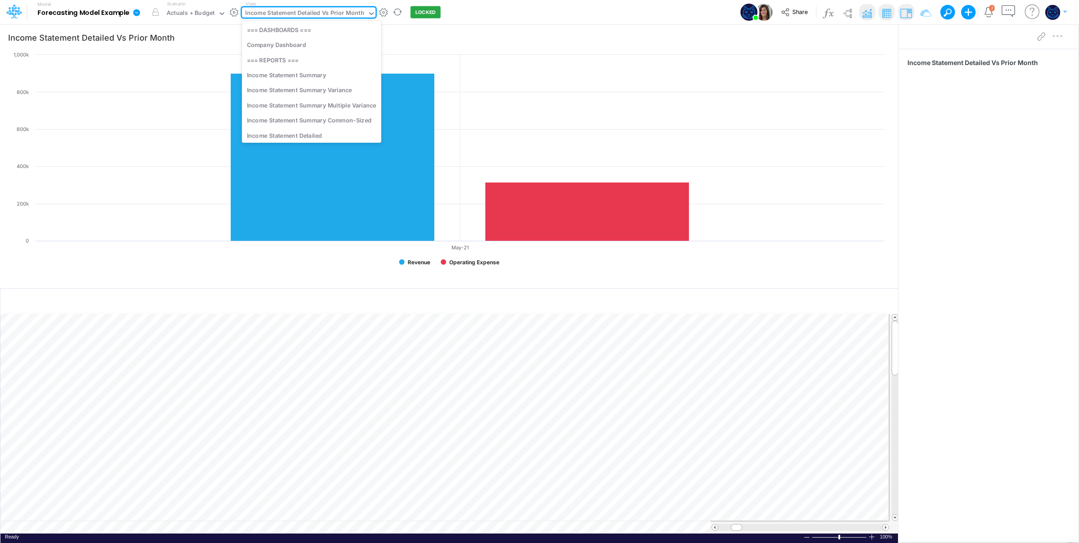
click at [313, 13] on div "Income Statement Detailed Vs Prior Month" at bounding box center [304, 14] width 119 height 10
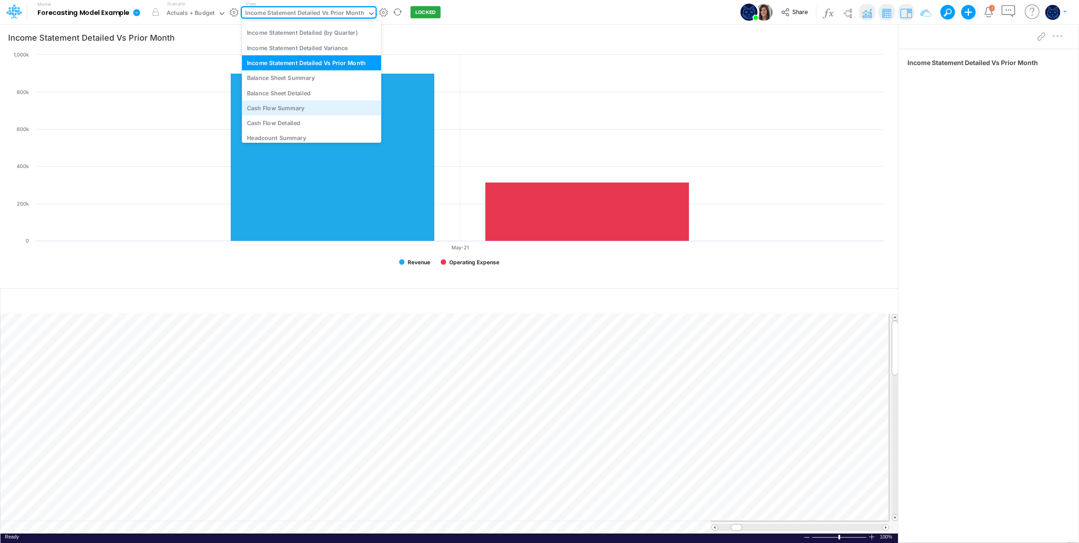
click at [313, 105] on div "Cash Flow Summary" at bounding box center [312, 107] width 140 height 15
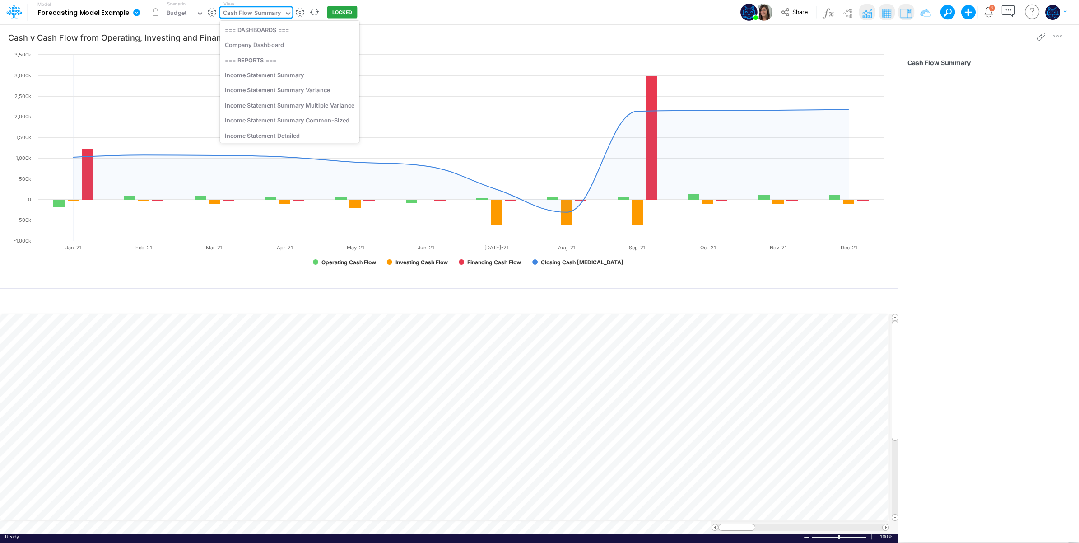
click at [274, 14] on div "Cash Flow Summary" at bounding box center [252, 14] width 58 height 10
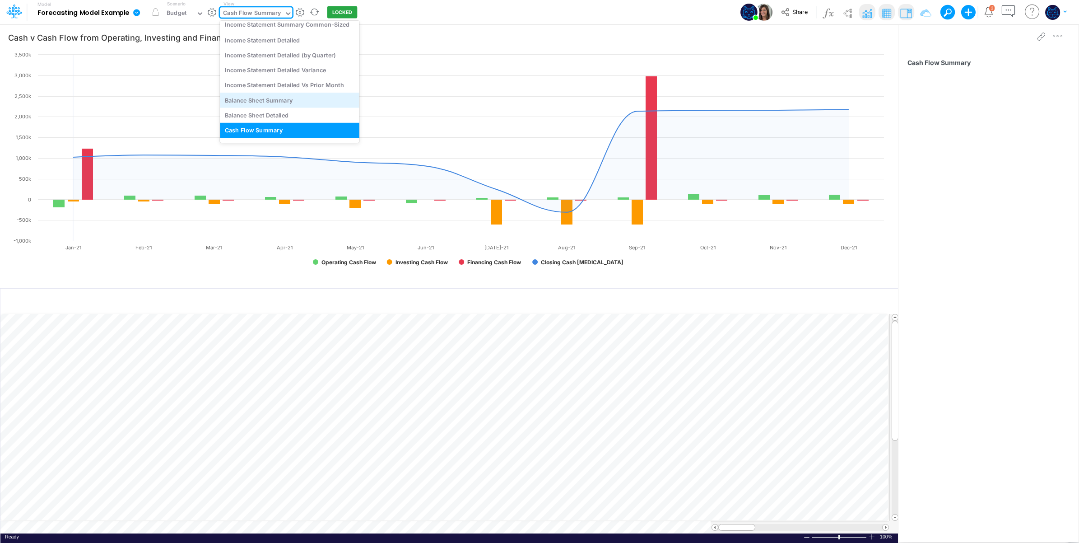
scroll to position [181, 0]
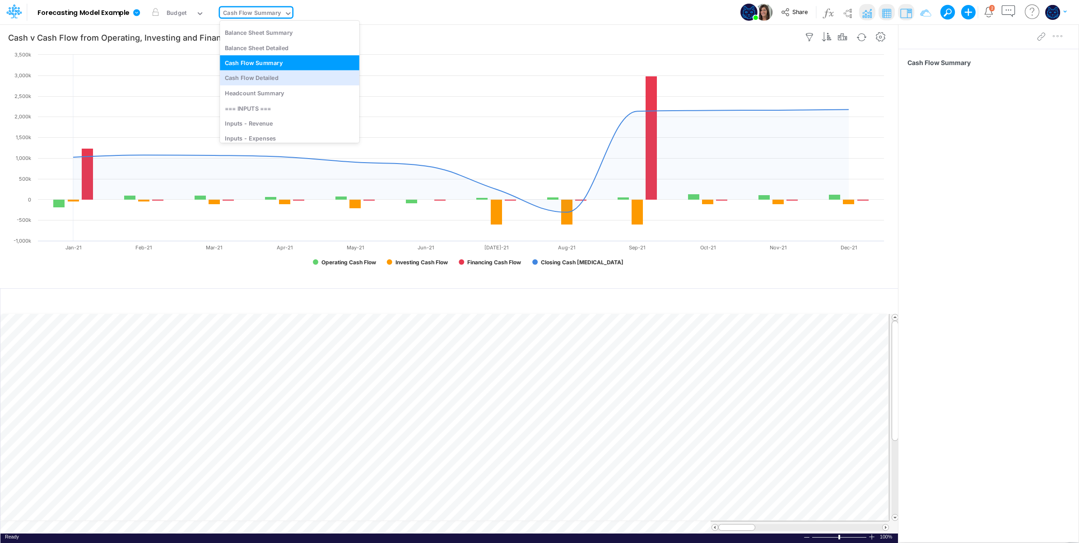
drag, startPoint x: 283, startPoint y: 78, endPoint x: 270, endPoint y: 25, distance: 54.9
click at [283, 78] on div "Cash Flow Detailed" at bounding box center [290, 77] width 140 height 15
type input "Components of Operating Cash Flow (not adjusted for D&A)"
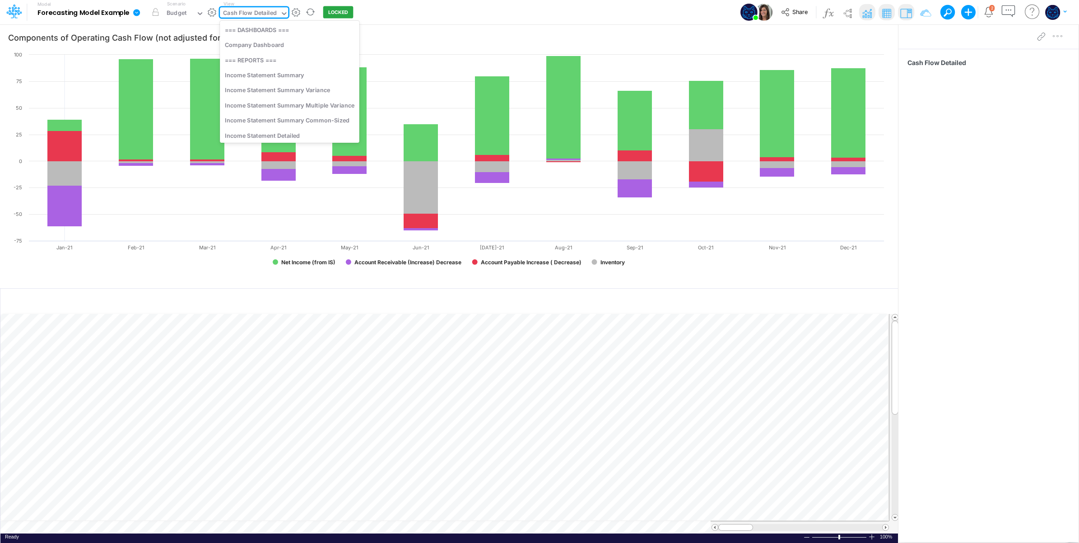
click at [262, 15] on div "Cash Flow Detailed" at bounding box center [250, 14] width 54 height 10
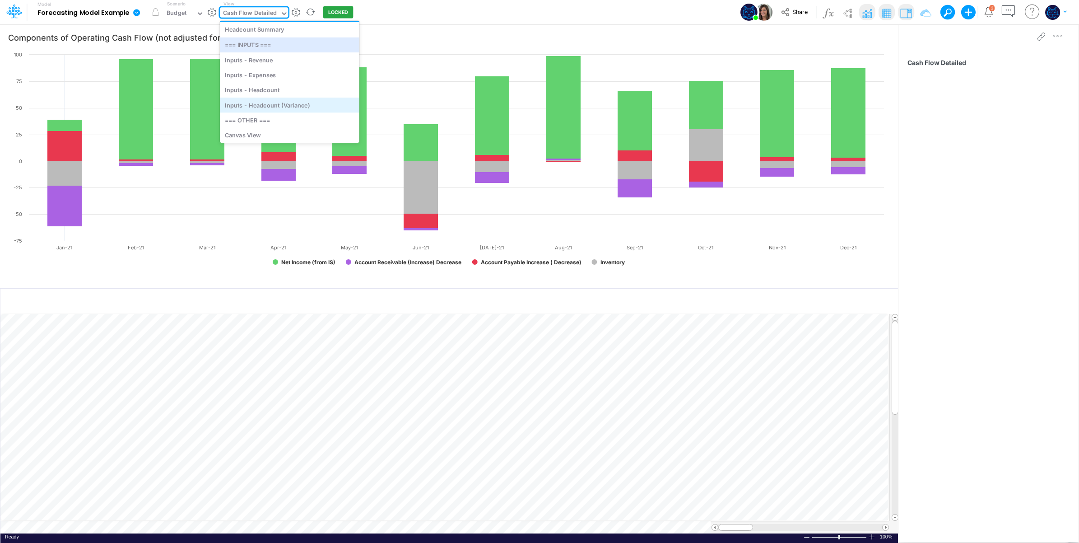
scroll to position [274, 0]
click at [281, 42] on div "Inputs - Revenue" at bounding box center [290, 40] width 140 height 15
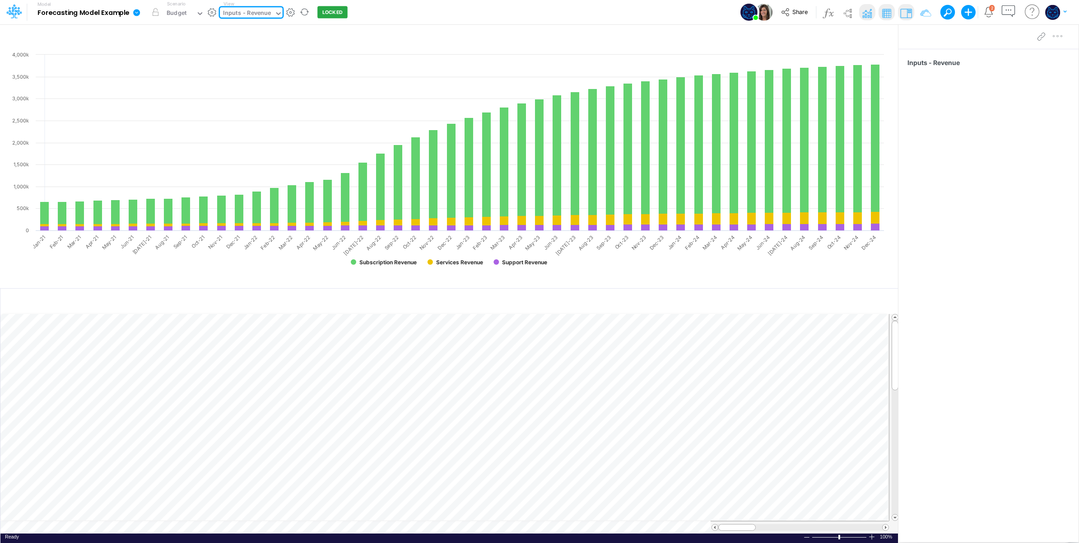
click at [256, 12] on div "Inputs - Revenue" at bounding box center [247, 14] width 48 height 10
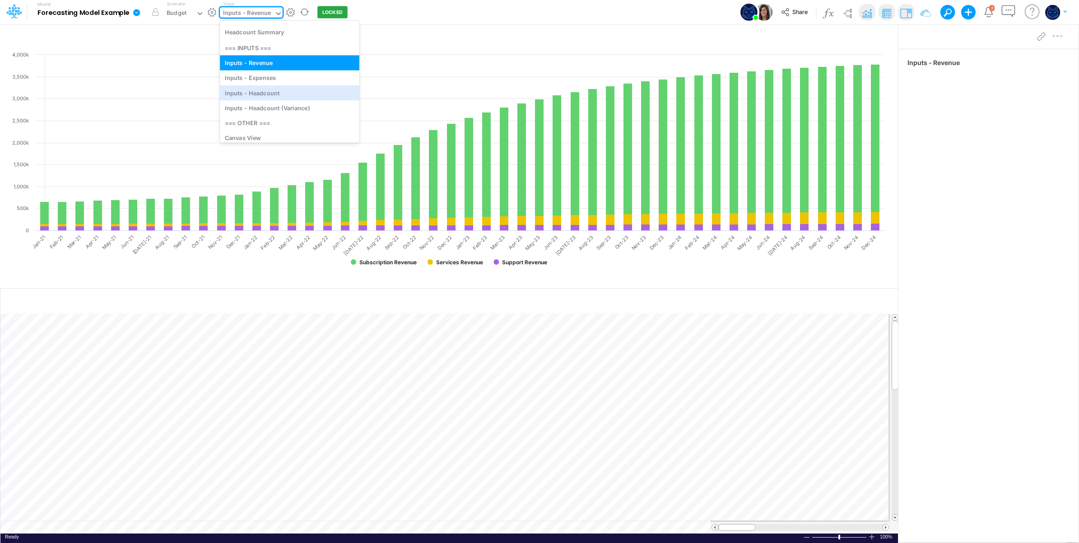
scroll to position [321, 0]
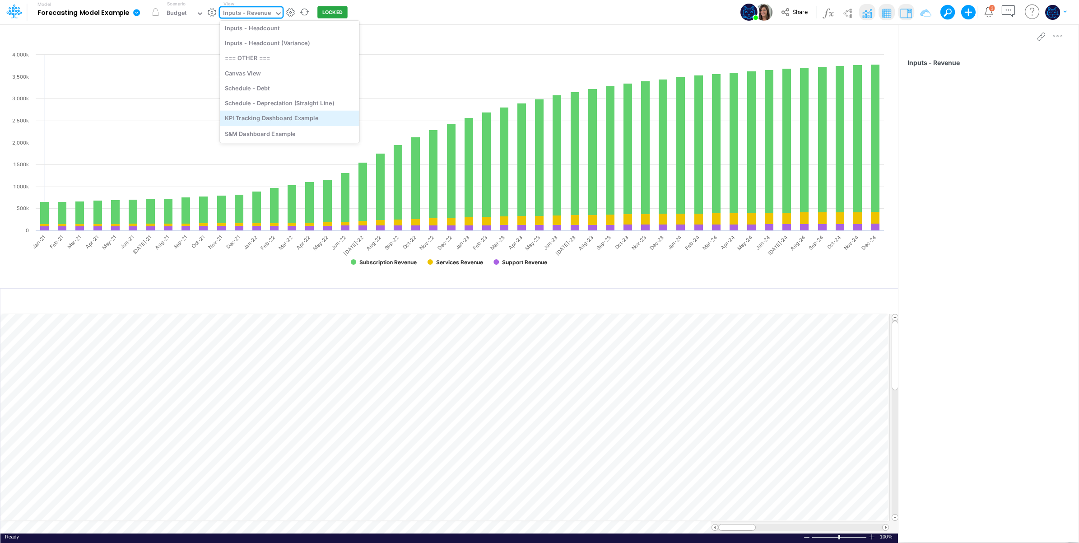
click at [295, 121] on div "KPI Tracking Dashboard Example" at bounding box center [290, 118] width 140 height 15
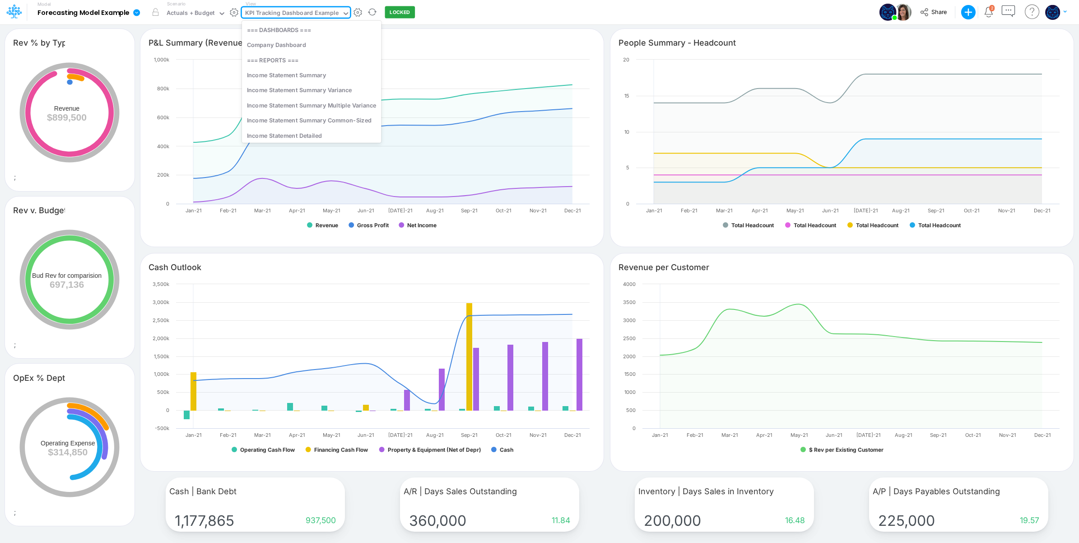
click at [269, 16] on div "KPI Tracking Dashboard Example" at bounding box center [291, 14] width 93 height 10
click at [302, 42] on div "Company Dashboard" at bounding box center [312, 44] width 140 height 15
type input "Revenue per Customer"
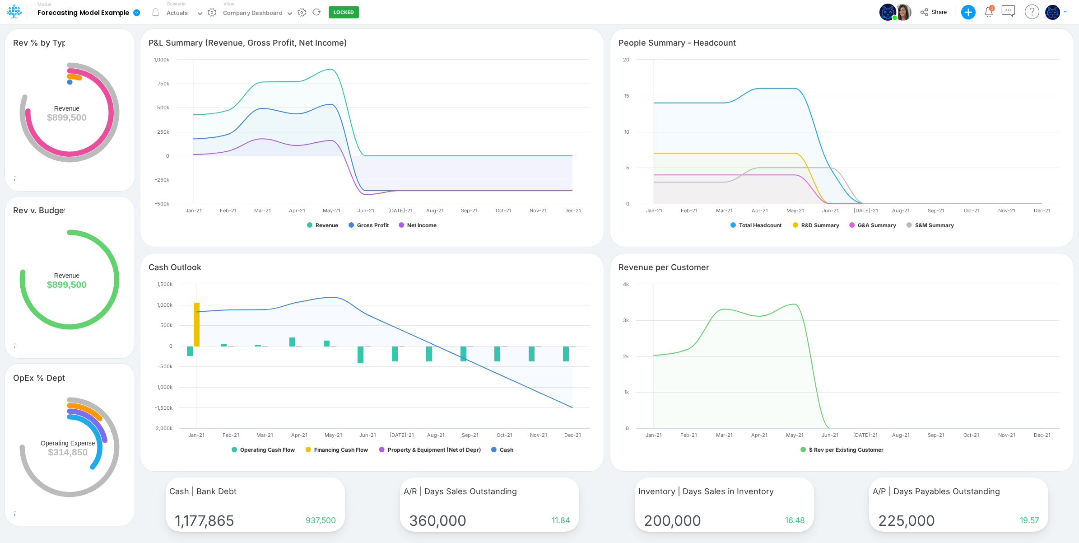
click at [439, 16] on div "Model Forecasting Model Example Edit model settings Duplicate Import QuickBooks…" at bounding box center [539, 12] width 971 height 24
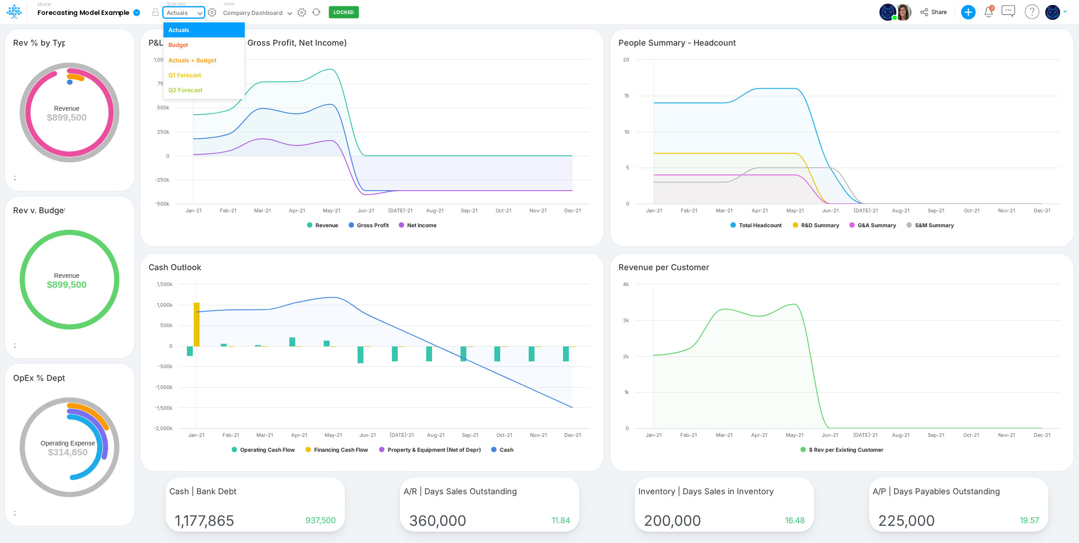
click at [183, 16] on div "Actuals" at bounding box center [177, 14] width 21 height 10
click at [187, 46] on div "Budget" at bounding box center [178, 45] width 20 height 9
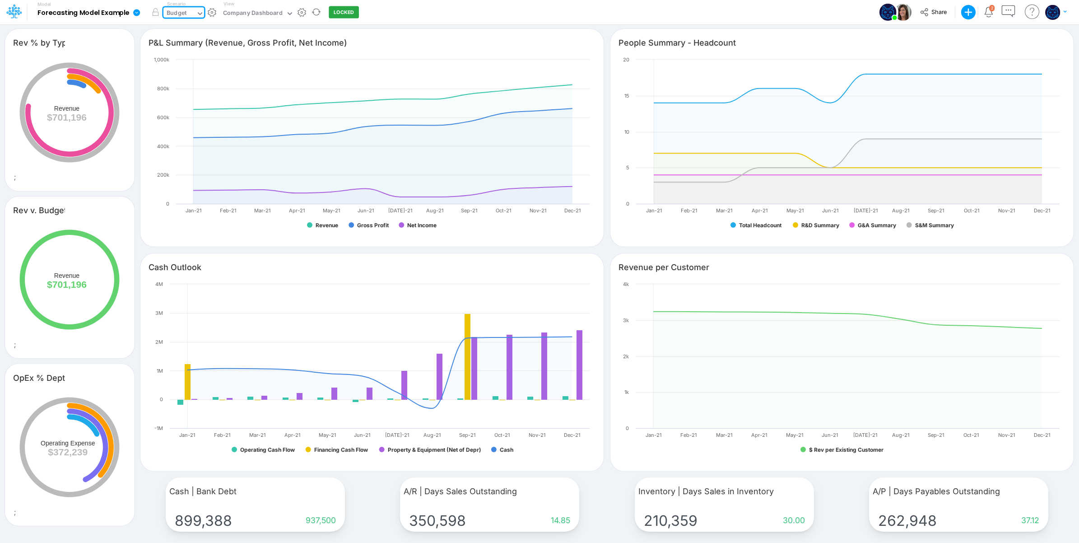
drag, startPoint x: 411, startPoint y: 12, endPoint x: 381, endPoint y: 10, distance: 29.4
click at [410, 12] on div "Model Forecasting Model Example Edit model settings Duplicate Import QuickBooks…" at bounding box center [539, 12] width 971 height 24
click at [185, 16] on div "Budget" at bounding box center [177, 14] width 20 height 10
click at [184, 56] on div "Actuals + Budget" at bounding box center [192, 60] width 48 height 9
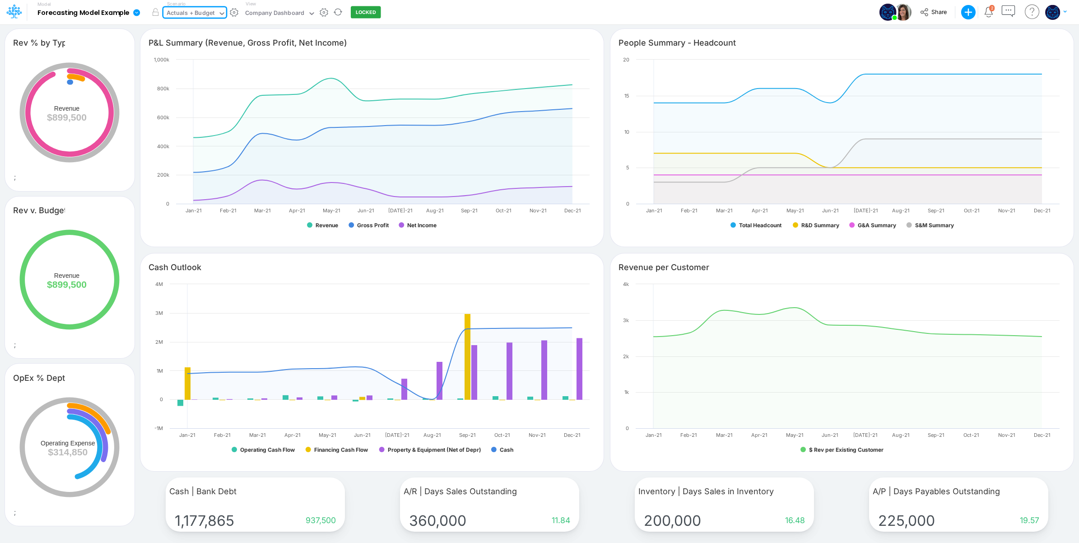
click at [187, 13] on div "Actuals + Budget" at bounding box center [191, 14] width 48 height 10
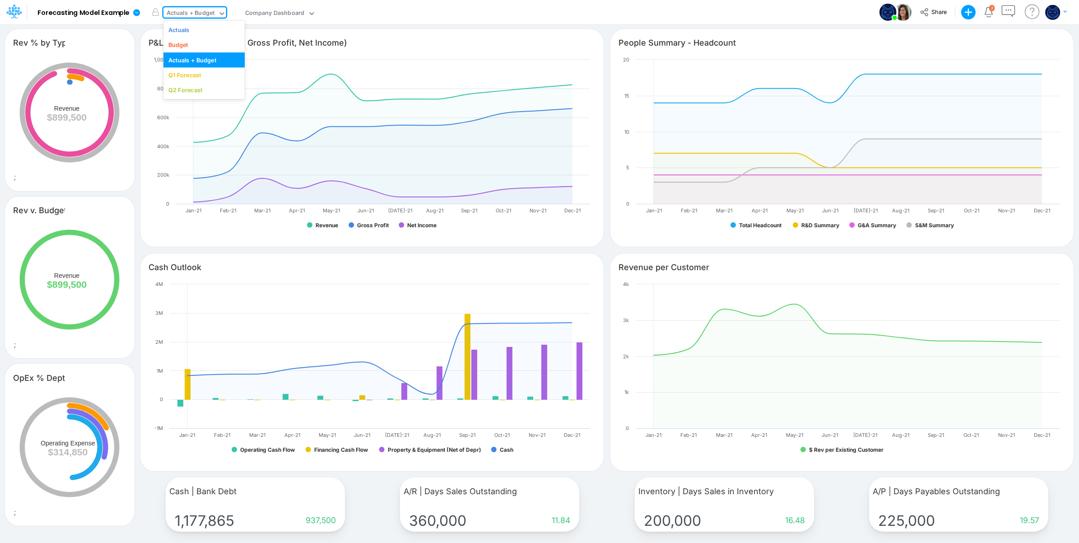
drag, startPoint x: 184, startPoint y: 72, endPoint x: 145, endPoint y: 0, distance: 82.2
click at [184, 73] on div "Q1 Forecast" at bounding box center [184, 75] width 33 height 9
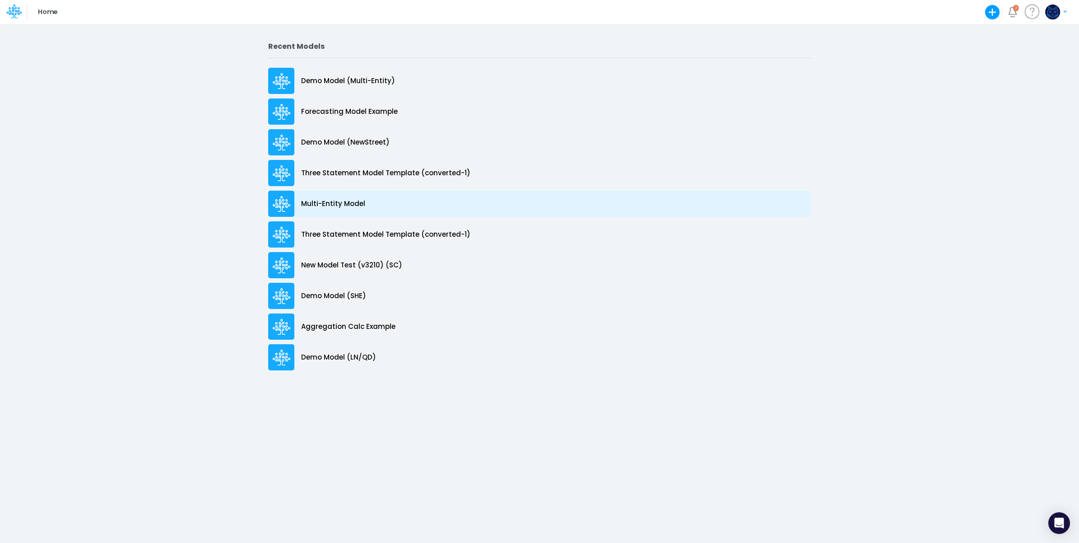
click at [388, 197] on div "Multi-Entity Model" at bounding box center [539, 204] width 543 height 26
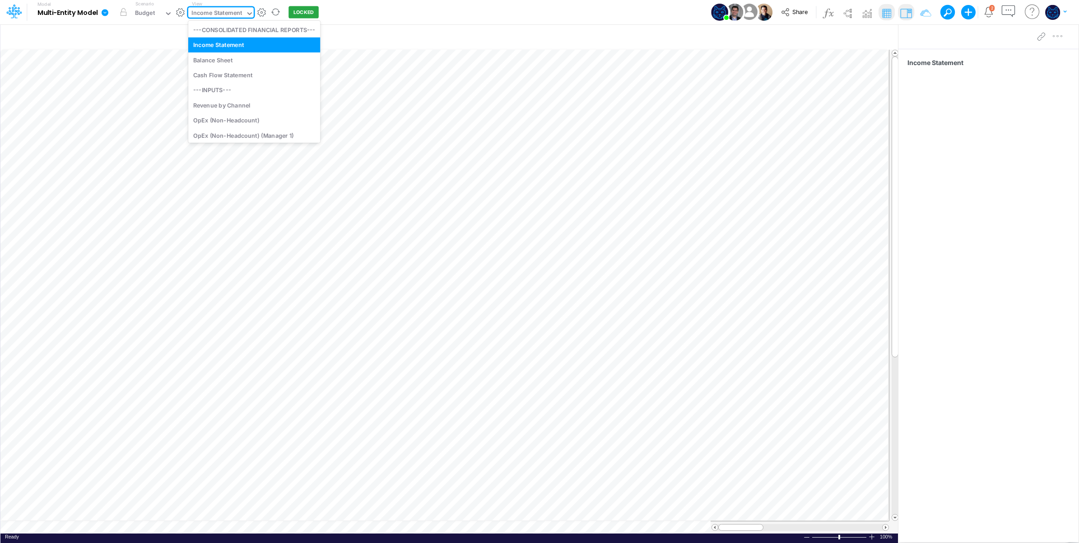
click at [220, 7] on div "Income Statement" at bounding box center [216, 14] width 57 height 14
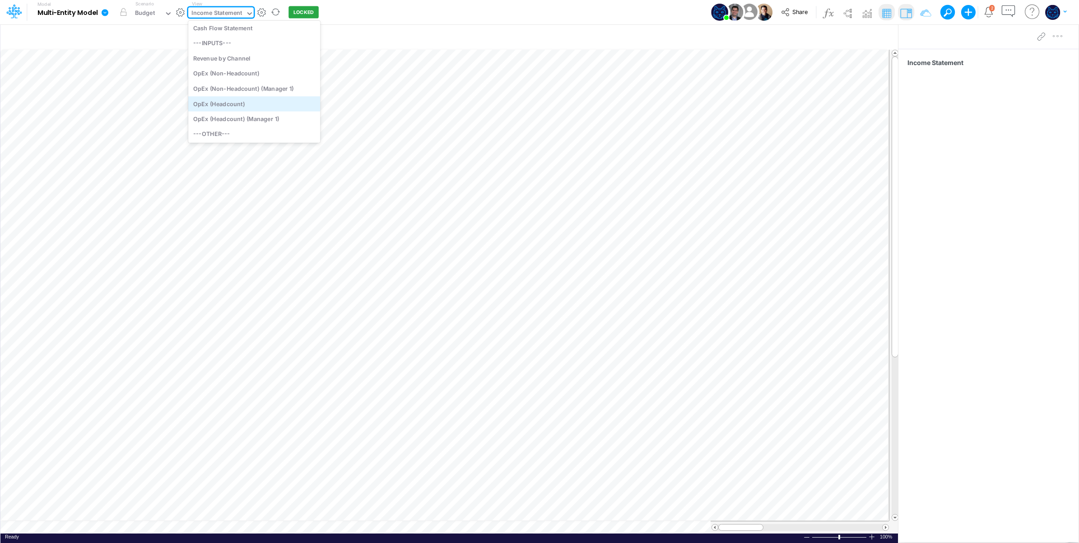
click at [267, 106] on div "OpEx (Headcount)" at bounding box center [254, 103] width 132 height 15
click at [376, 14] on div "Model Multi-Entity Model Edit model settings Duplicate Import QuickBooks QuickB…" at bounding box center [539, 12] width 971 height 24
click at [220, 12] on div "OpEx (Headcount)" at bounding box center [216, 14] width 51 height 10
